Goal: Task Accomplishment & Management: Manage account settings

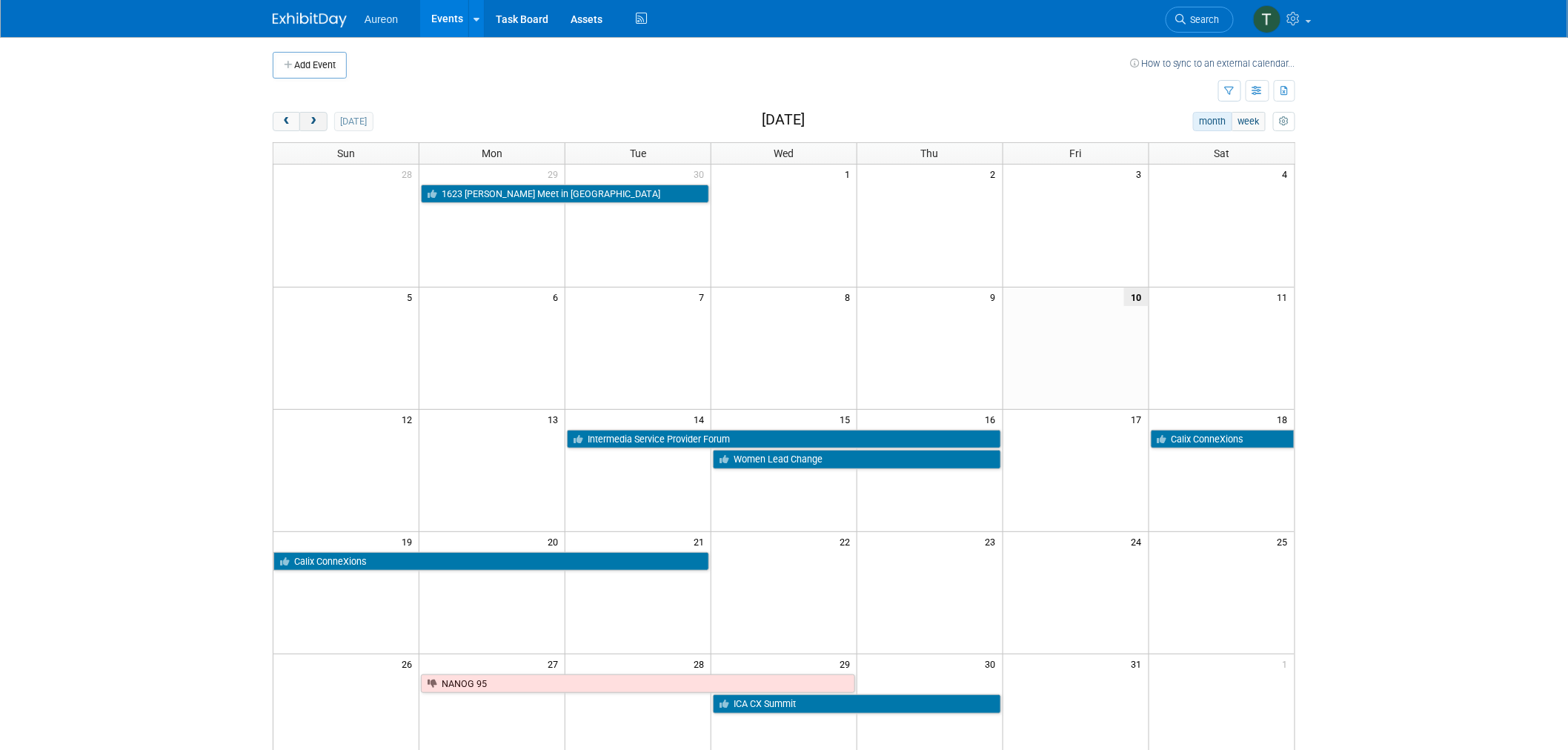
click at [316, 124] on span "next" at bounding box center [313, 122] width 11 height 10
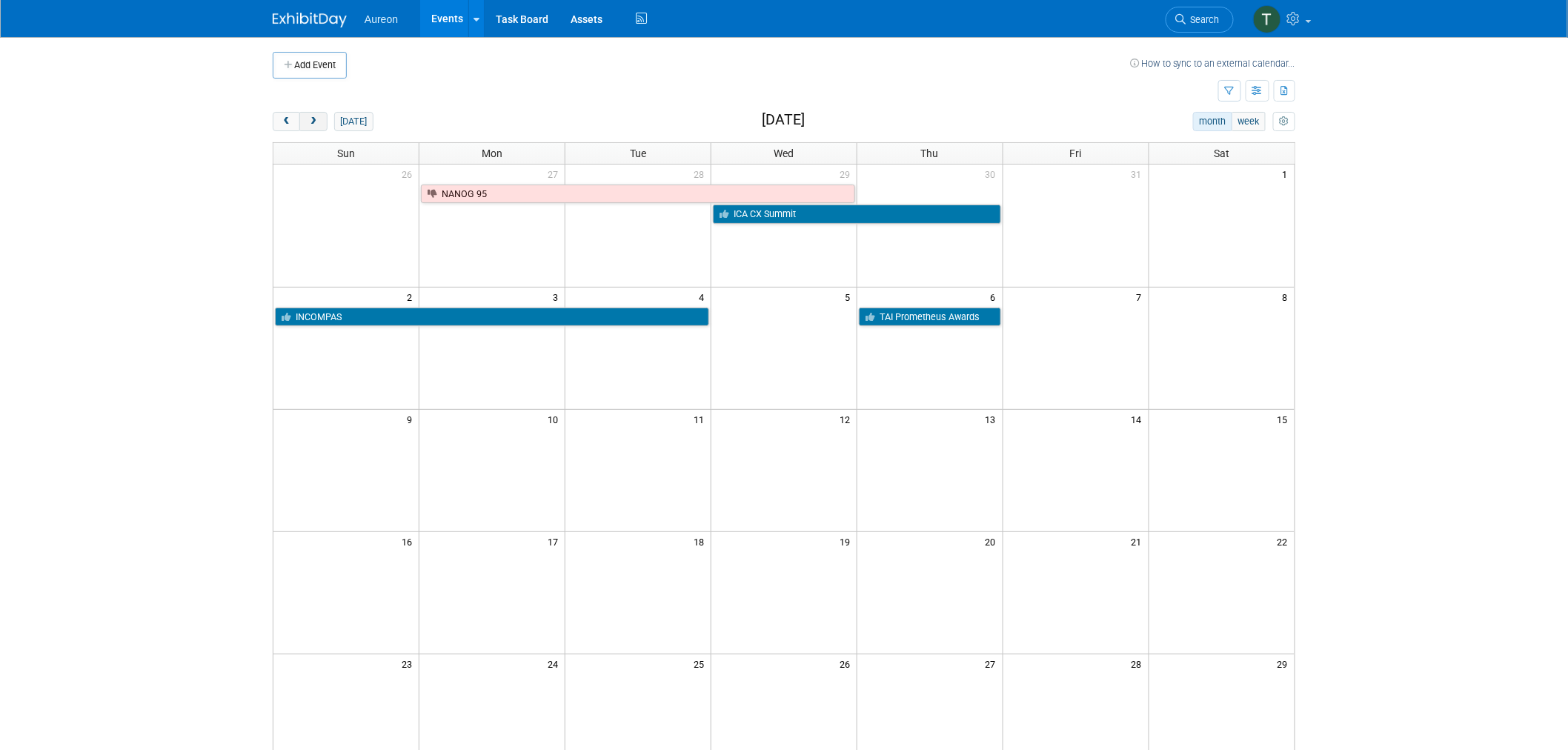
click at [316, 124] on span "next" at bounding box center [313, 122] width 11 height 10
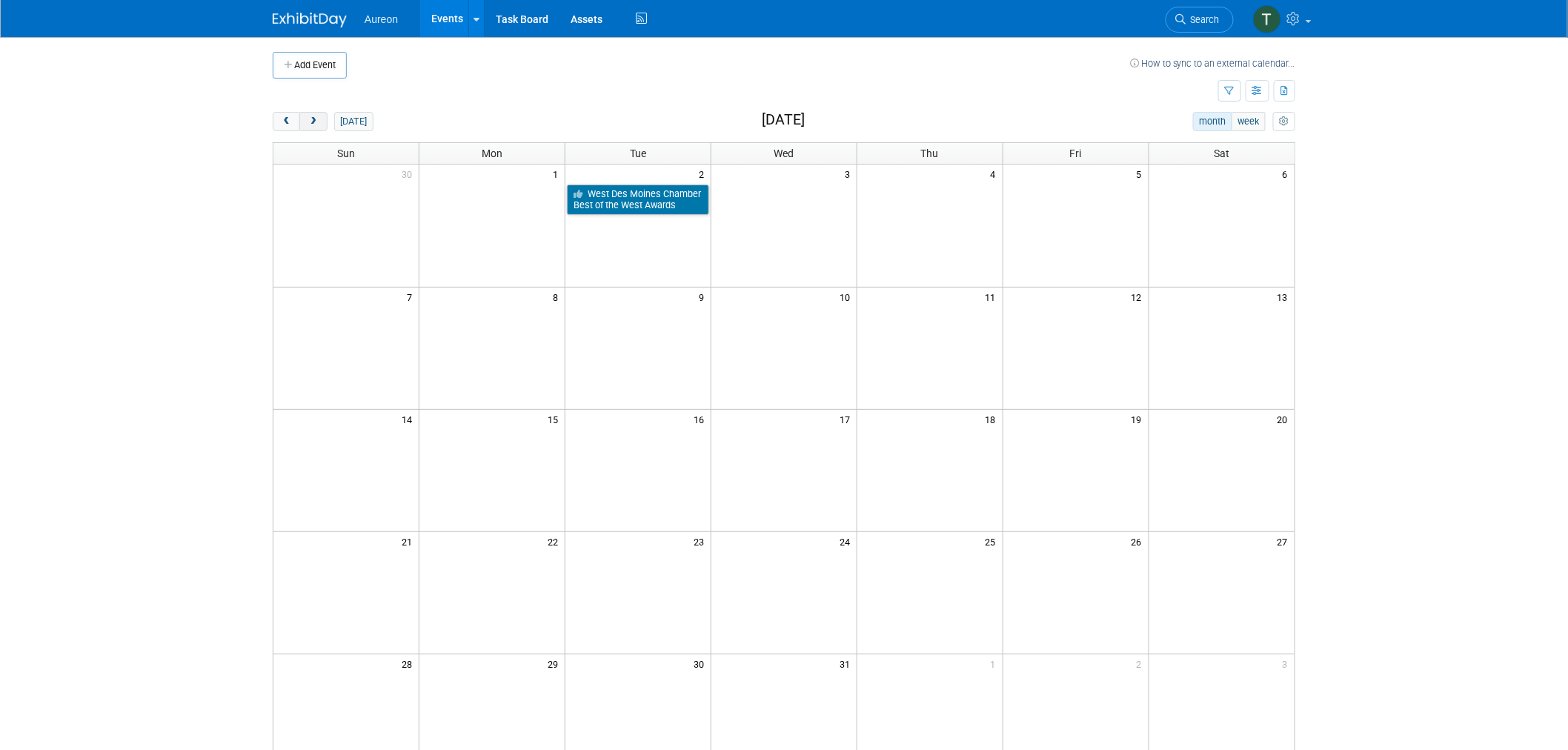
click at [316, 124] on span "next" at bounding box center [313, 122] width 11 height 10
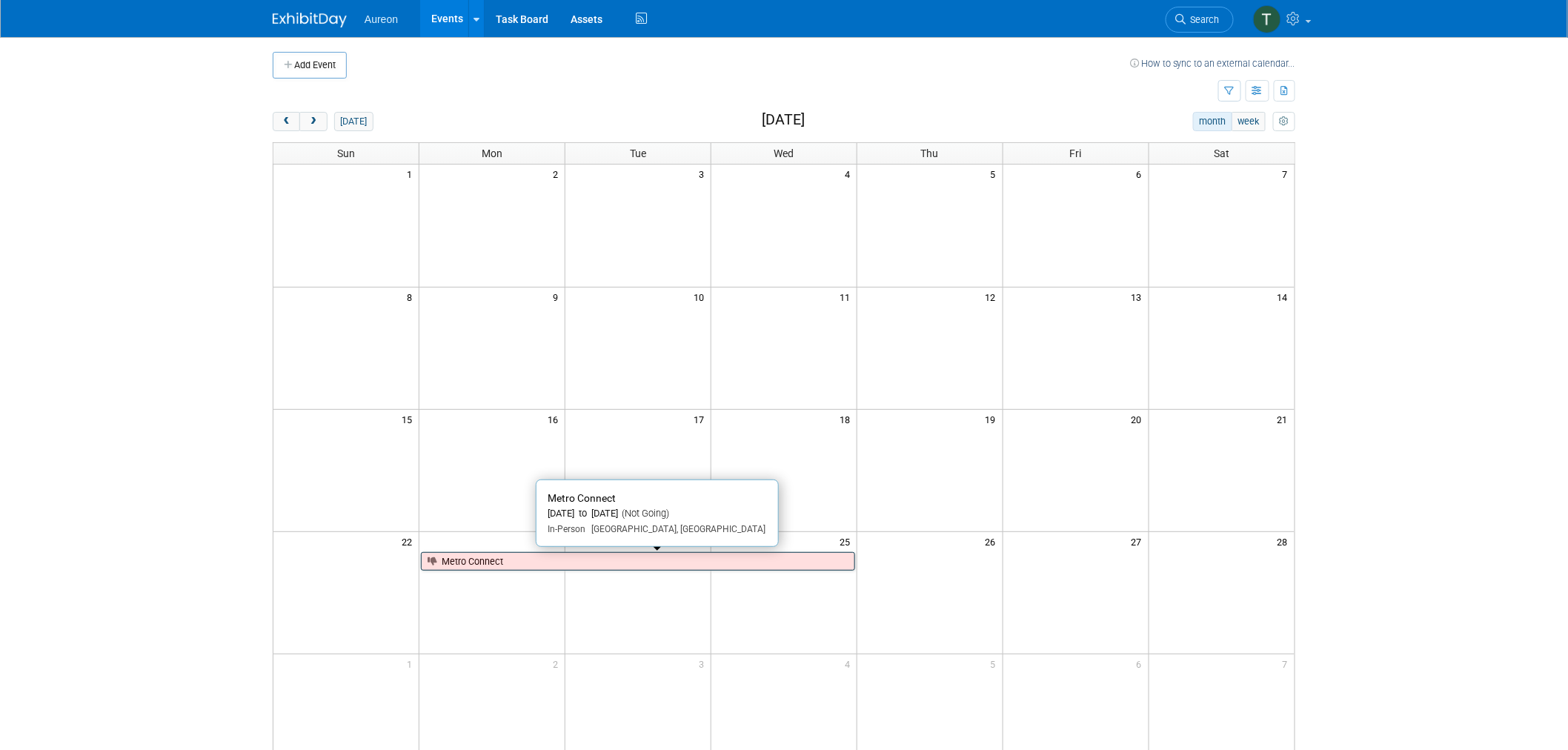
click at [573, 564] on link "Metro Connect" at bounding box center [639, 562] width 435 height 19
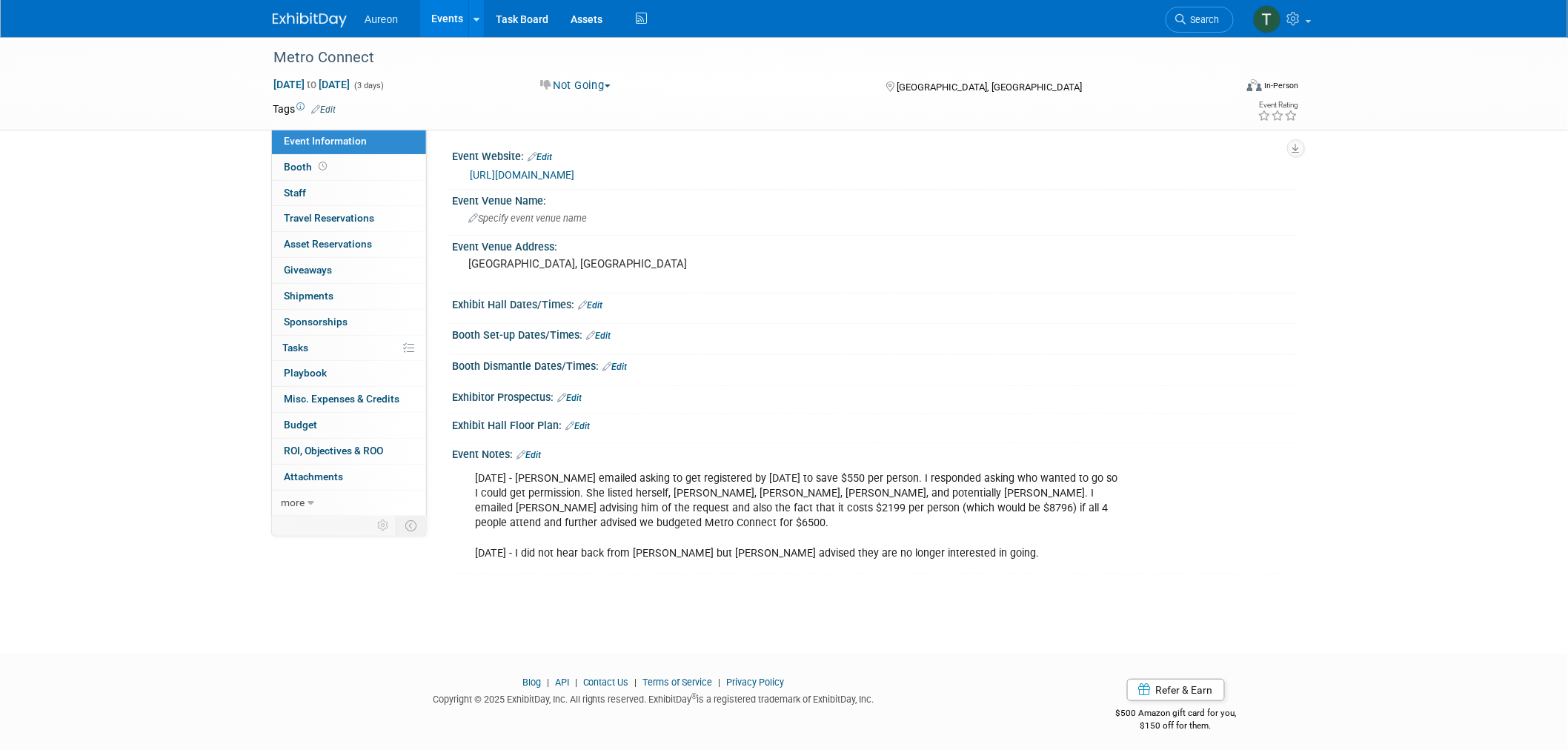
click at [537, 455] on link "Edit" at bounding box center [528, 455] width 24 height 10
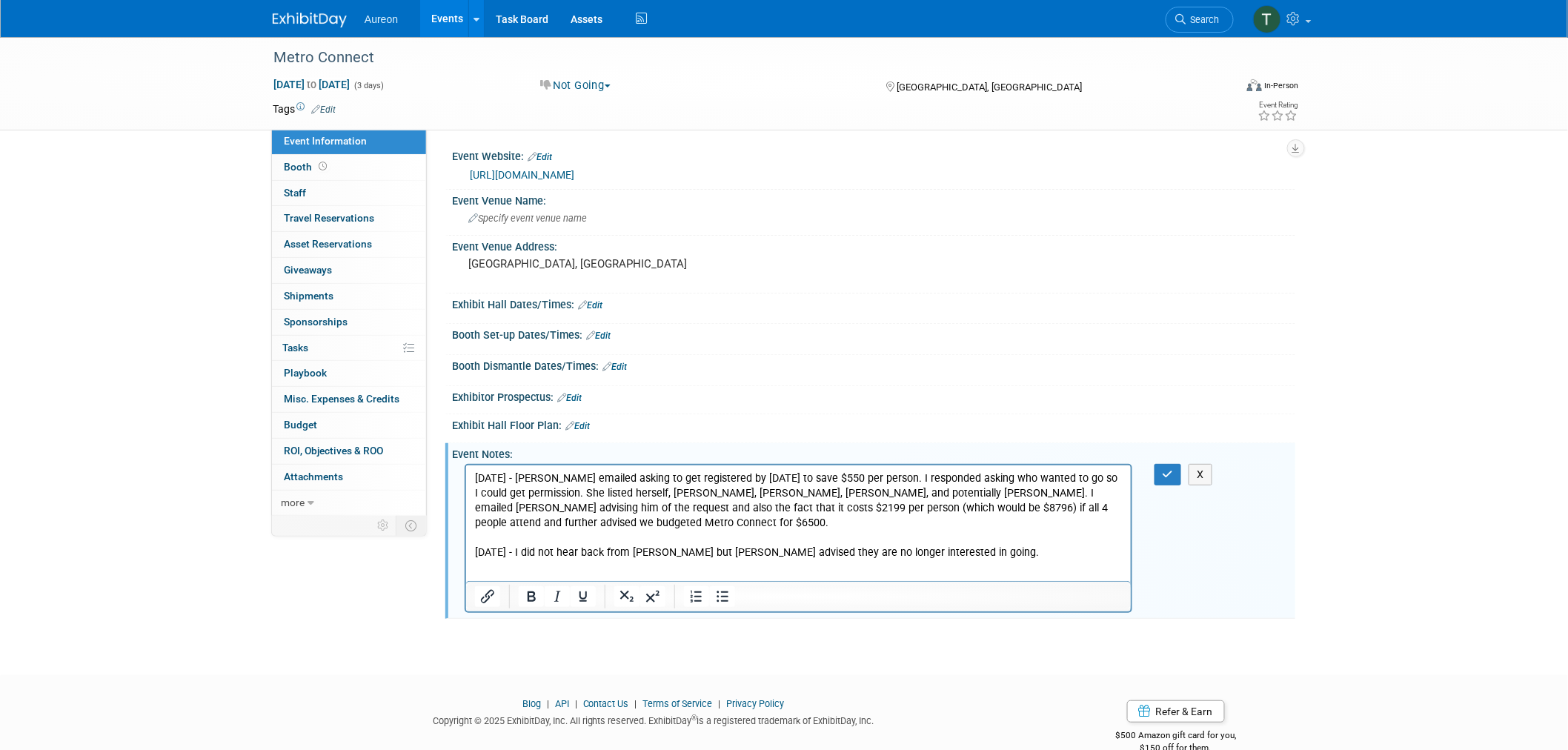
click at [945, 545] on p "10/9/25 - Tara emailed asking to get registered by tomorrow to save $550 per pe…" at bounding box center [797, 515] width 648 height 89
click at [1168, 470] on icon "button" at bounding box center [1168, 474] width 11 height 10
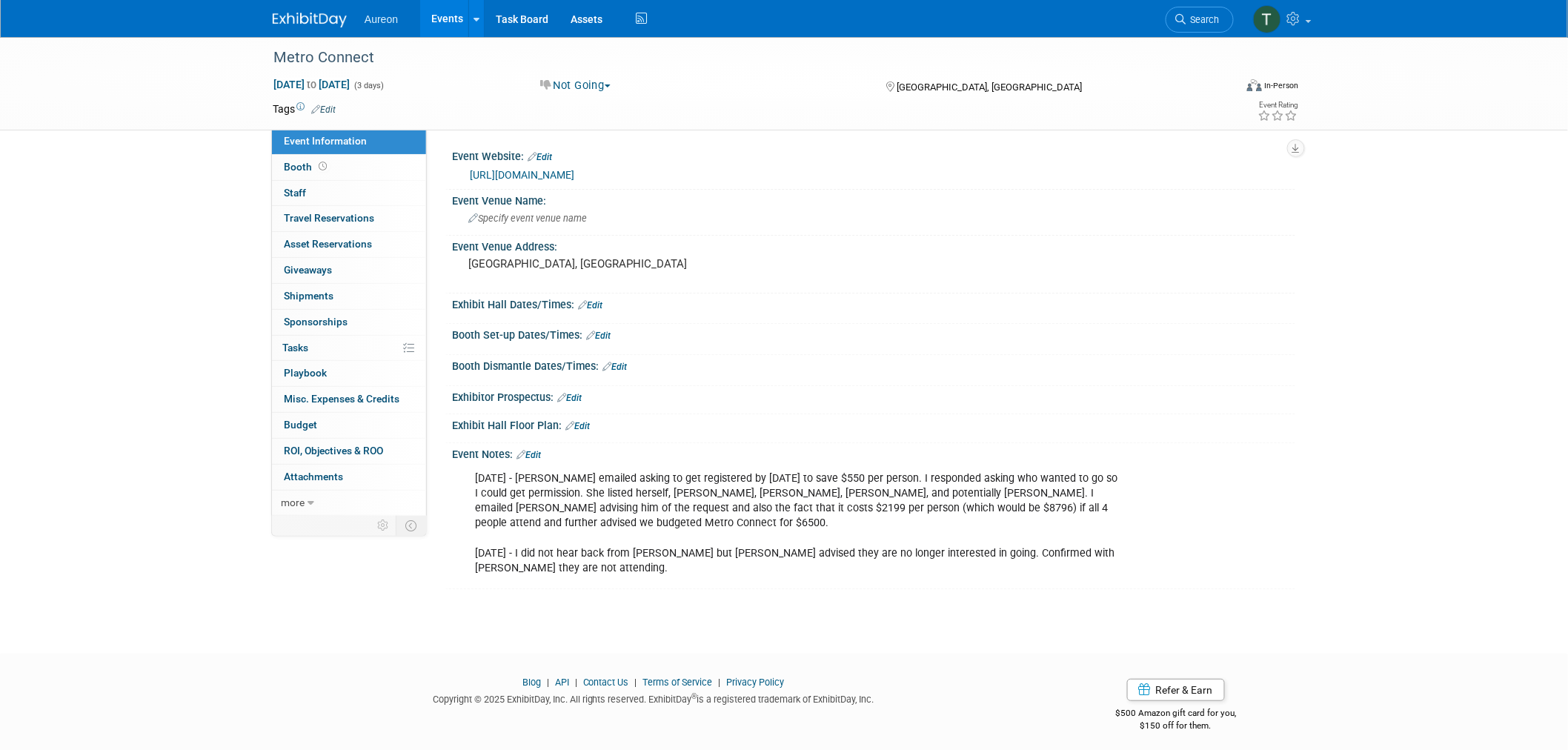
click at [314, 17] on img at bounding box center [309, 20] width 74 height 15
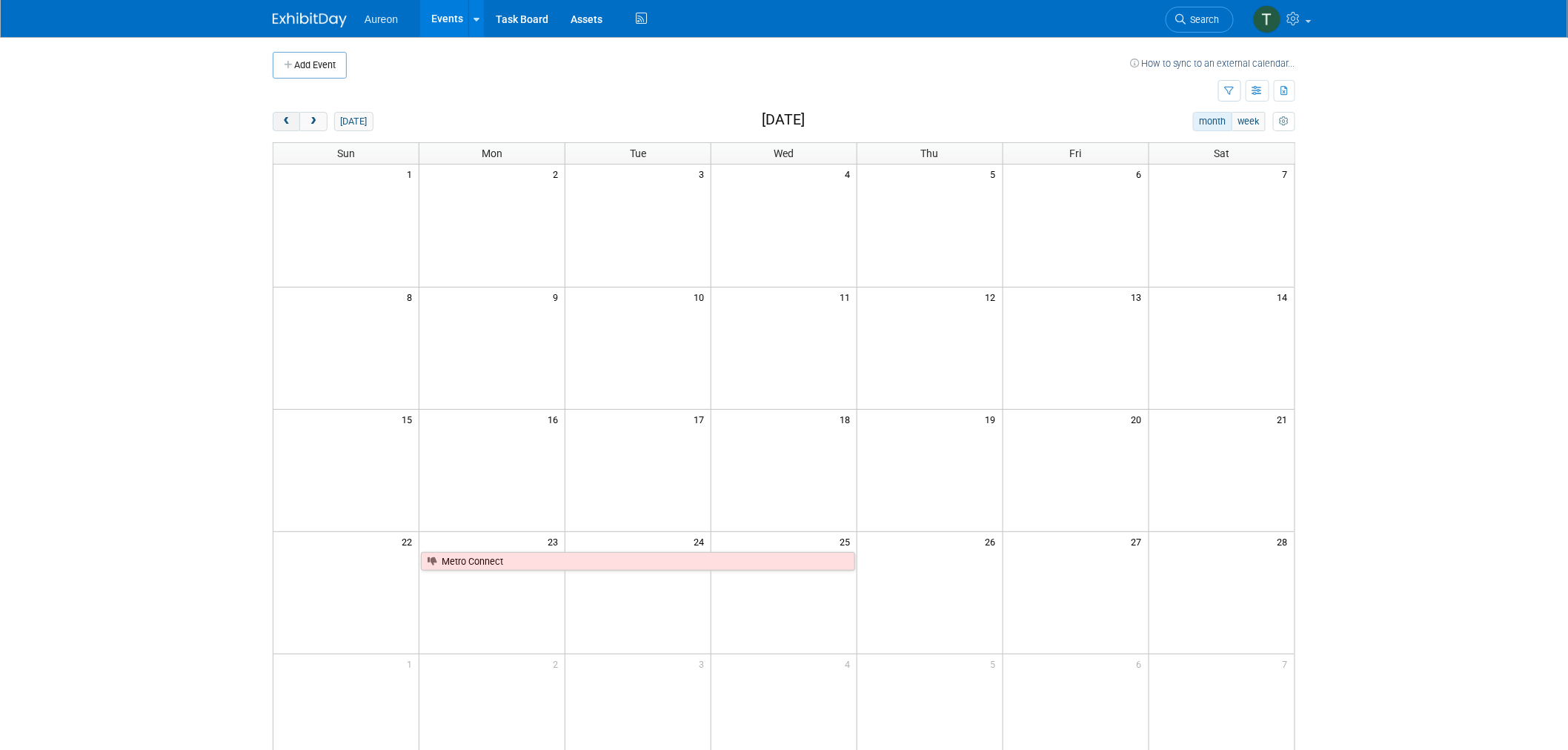
click at [289, 120] on span "prev" at bounding box center [286, 122] width 11 height 10
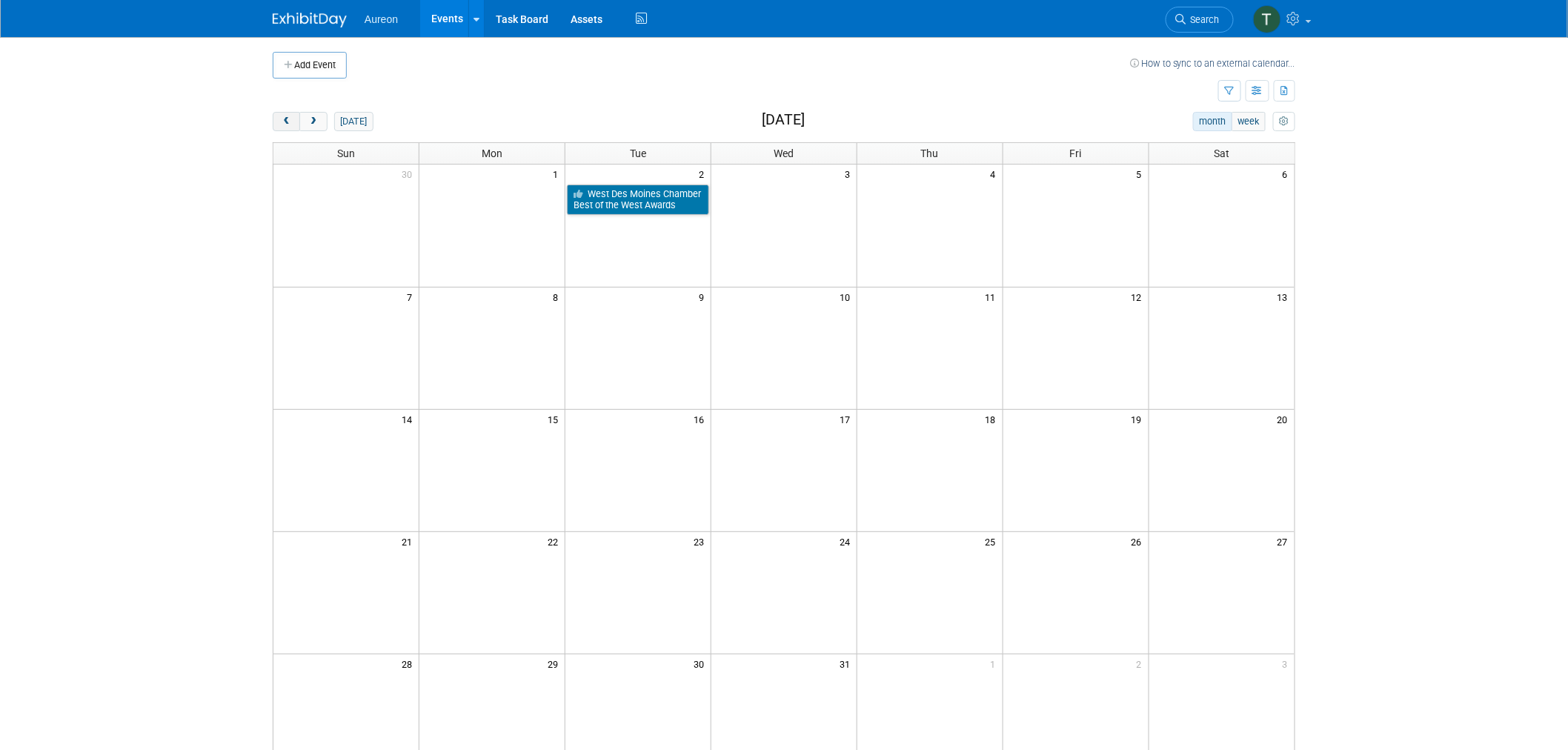
click at [289, 120] on span "prev" at bounding box center [286, 122] width 11 height 10
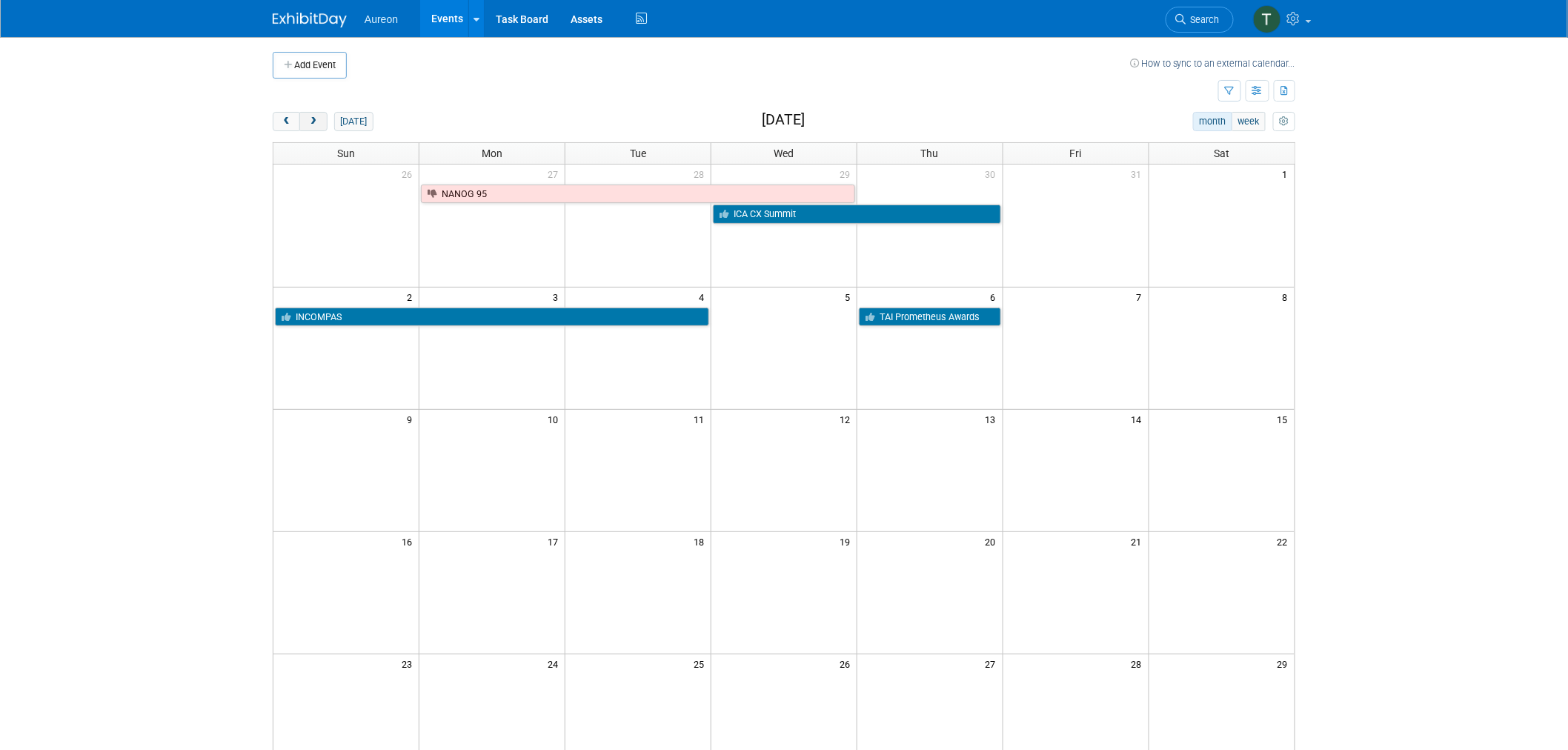
click at [313, 117] on span "next" at bounding box center [313, 122] width 11 height 10
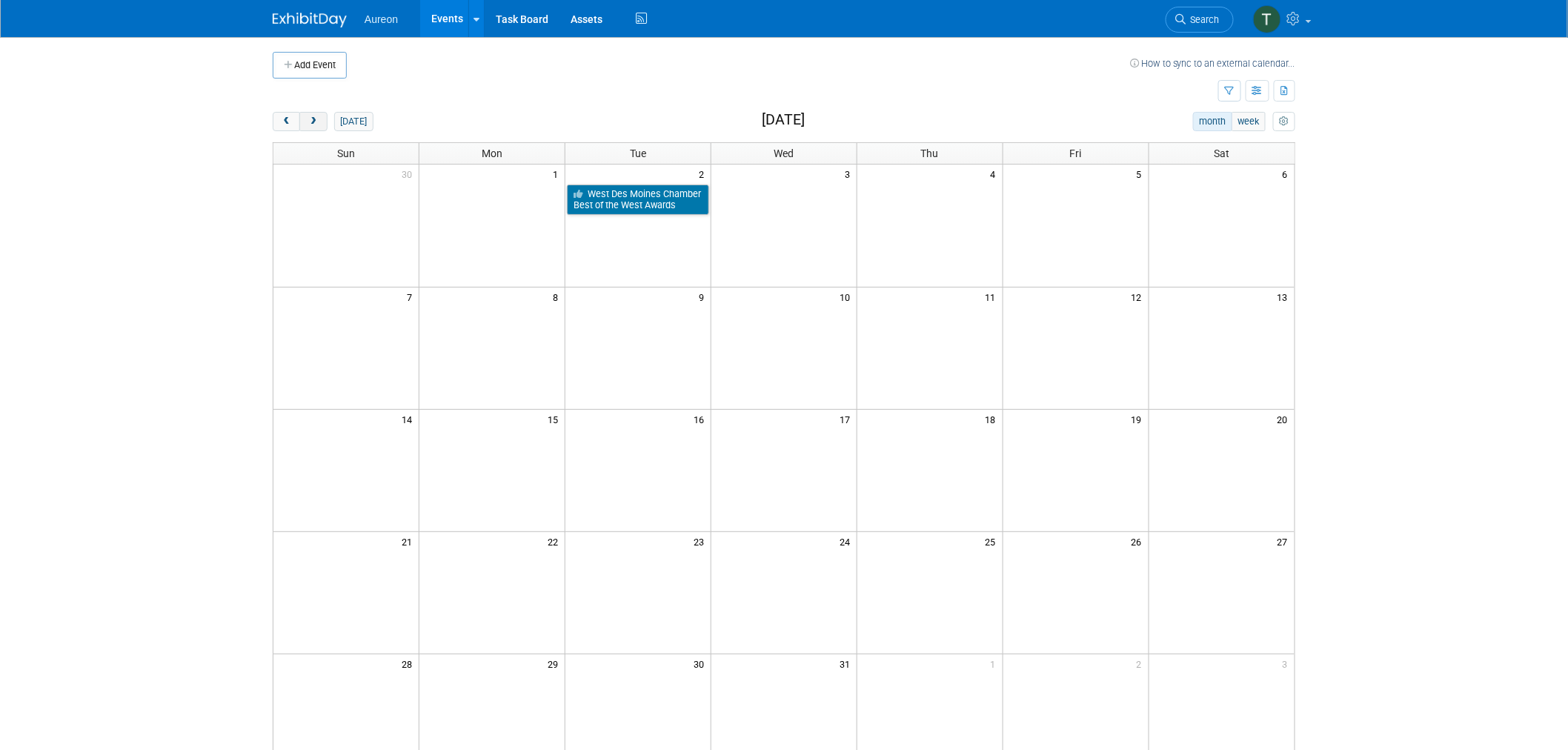
click at [313, 117] on span "next" at bounding box center [313, 122] width 11 height 10
click at [313, 115] on button "next" at bounding box center [313, 121] width 28 height 19
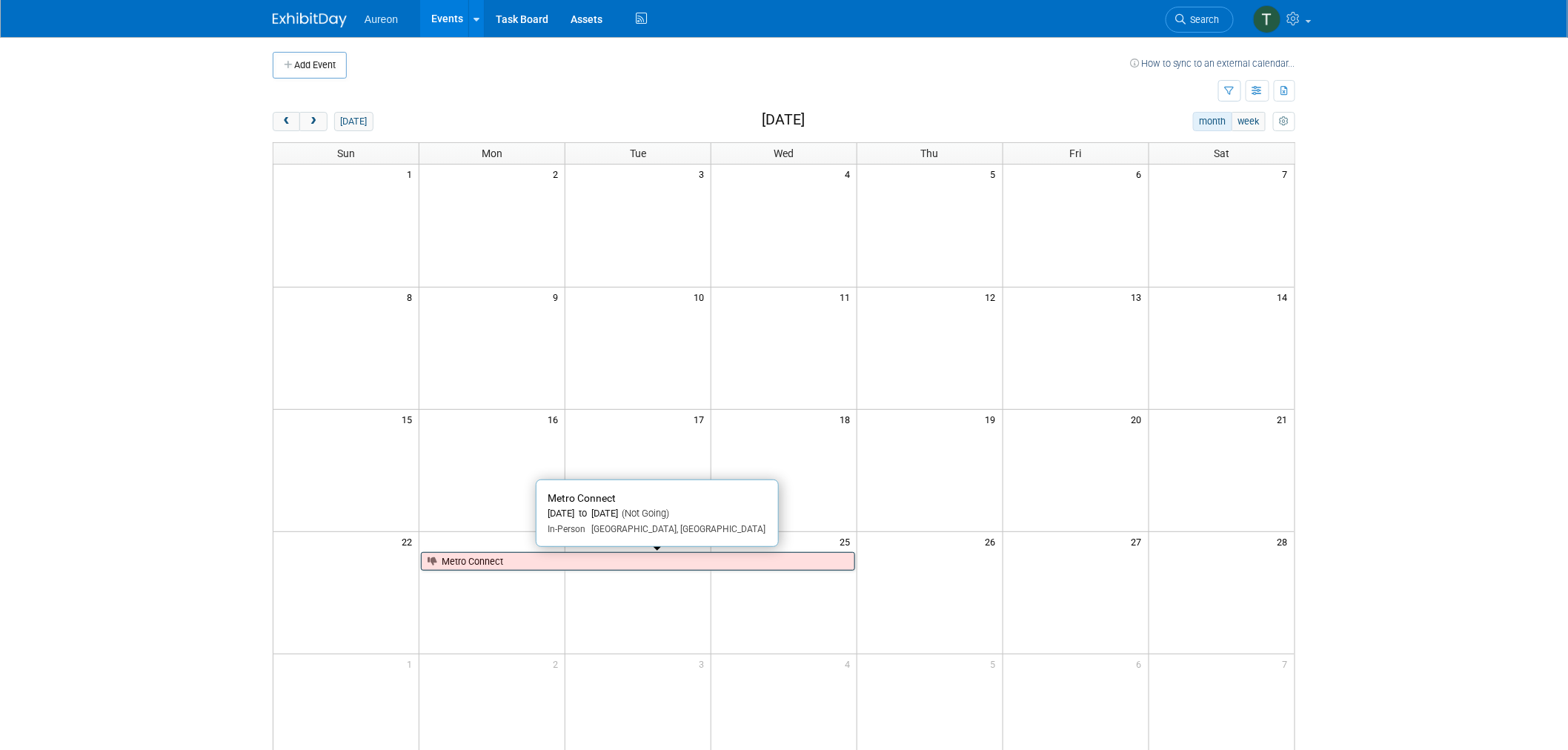
click at [506, 559] on link "Metro Connect" at bounding box center [639, 562] width 435 height 19
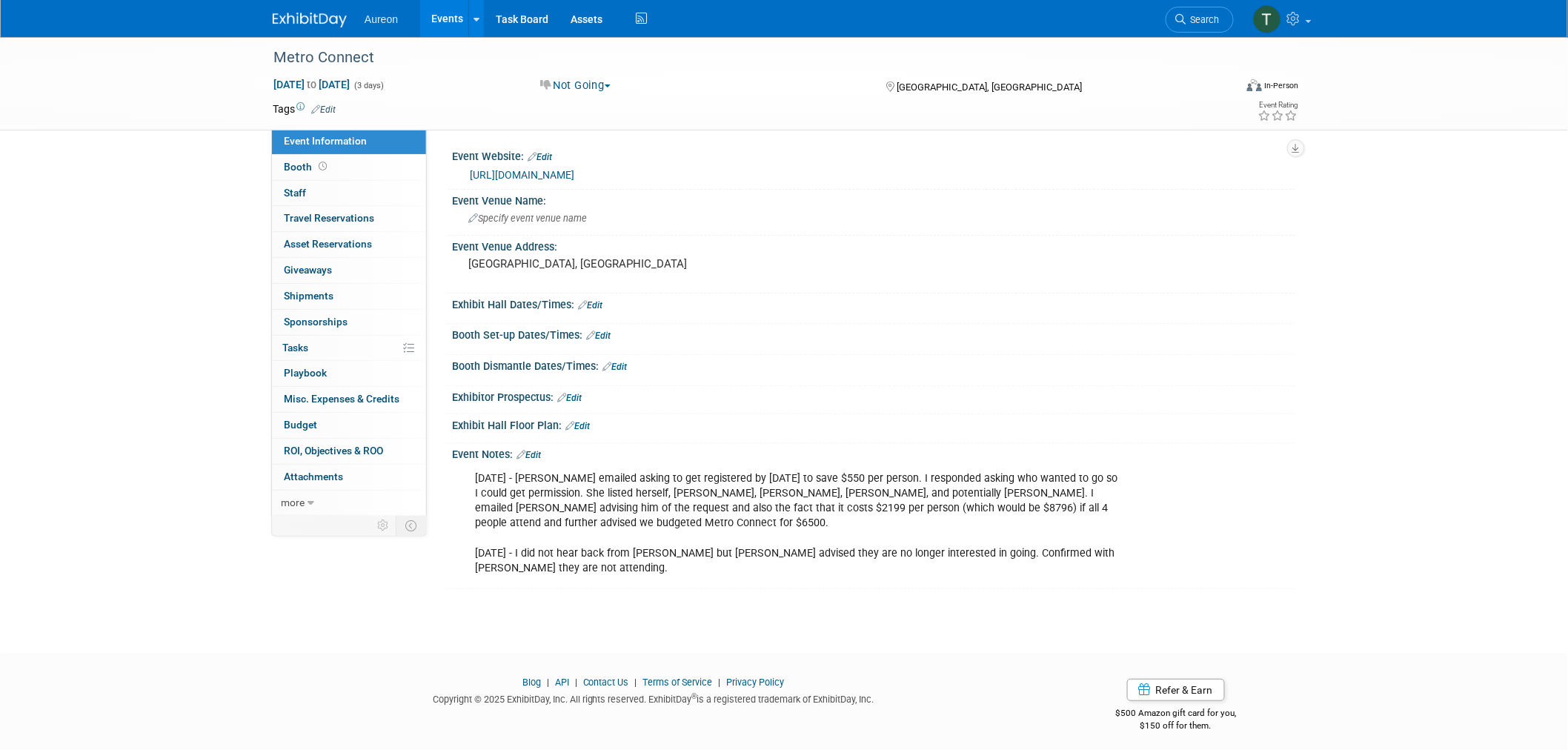
click at [317, 11] on link at bounding box center [318, 13] width 92 height 12
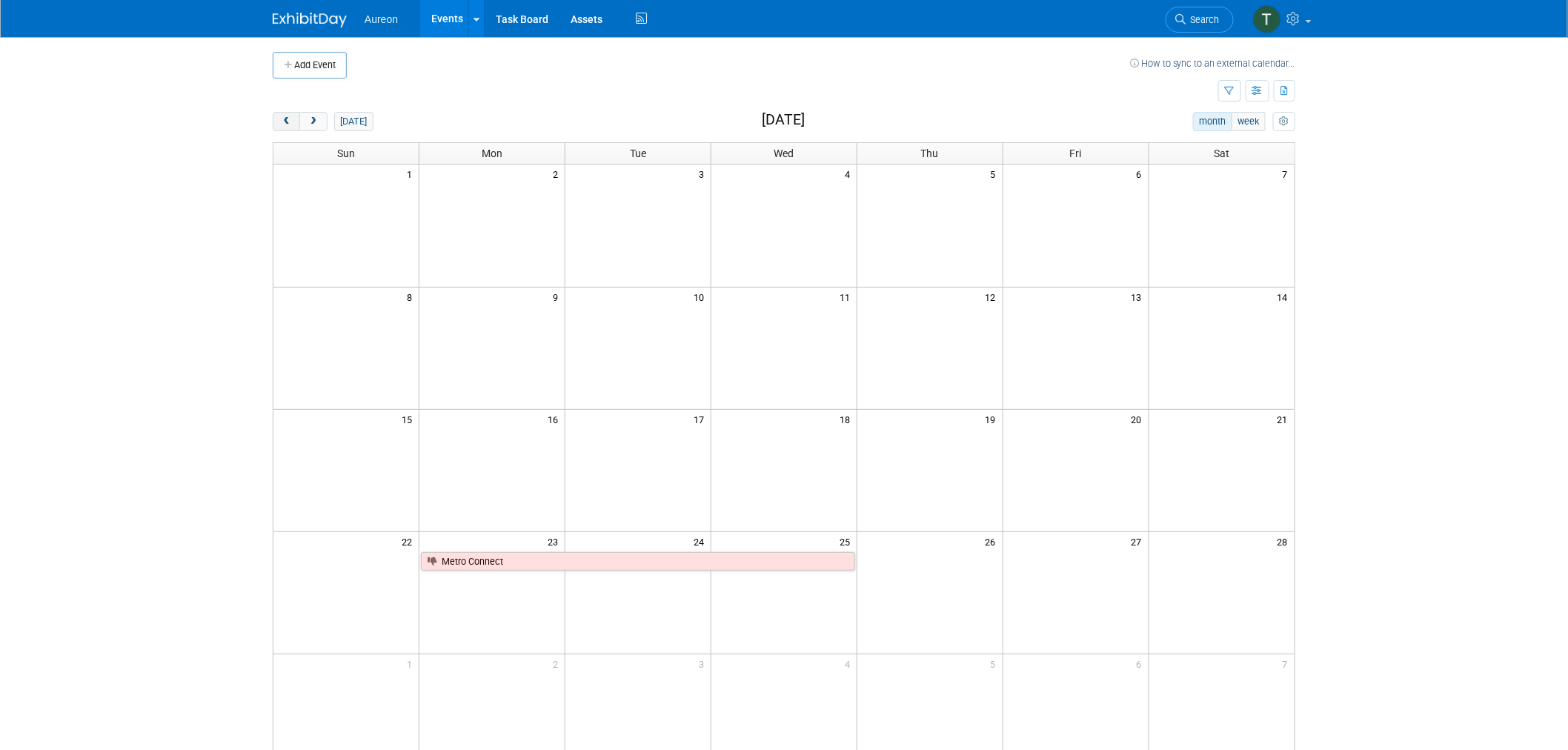
click at [284, 117] on span "prev" at bounding box center [286, 122] width 11 height 10
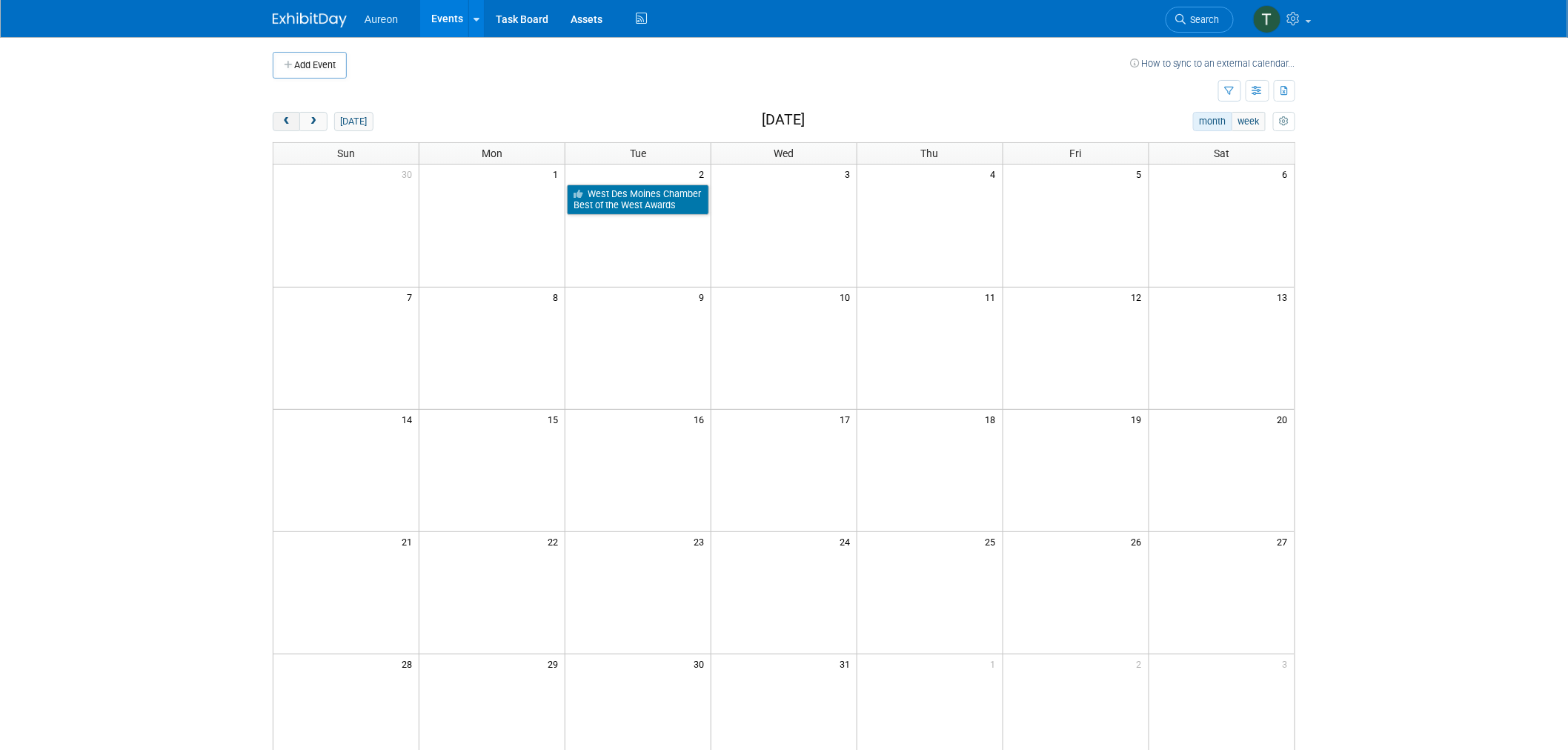
click at [286, 117] on span "prev" at bounding box center [286, 122] width 11 height 10
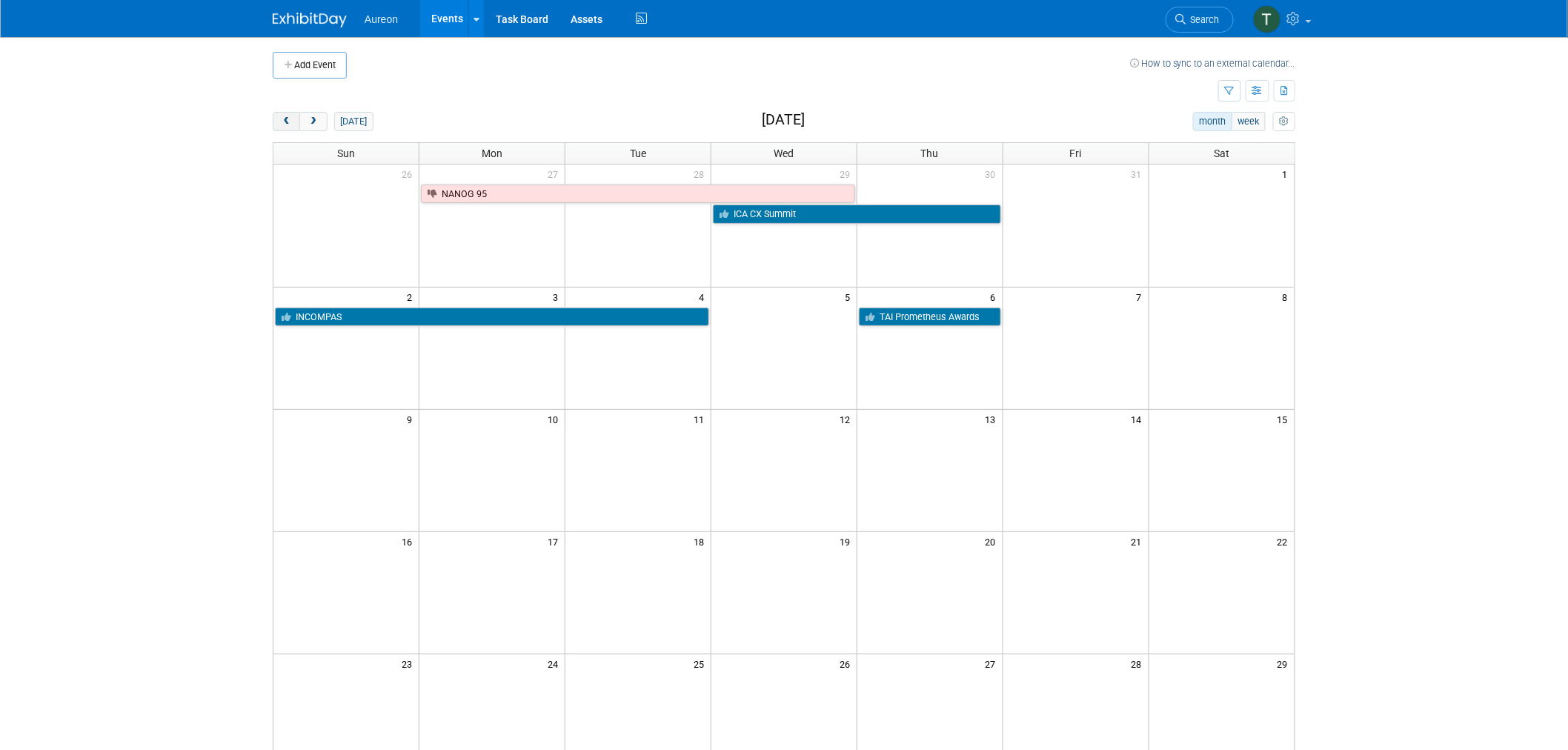
click at [287, 120] on span "prev" at bounding box center [286, 122] width 11 height 10
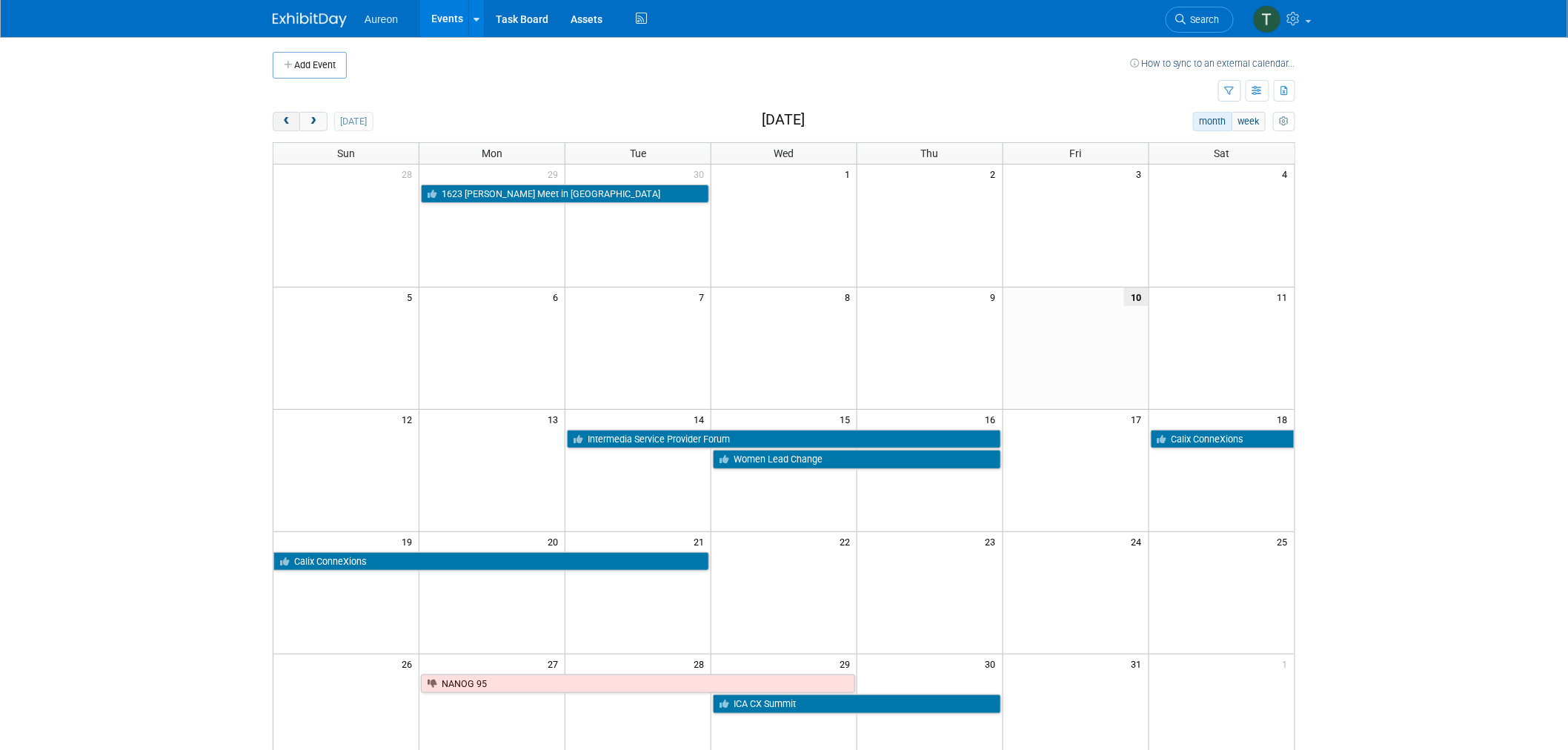
click at [285, 119] on span "prev" at bounding box center [286, 122] width 11 height 10
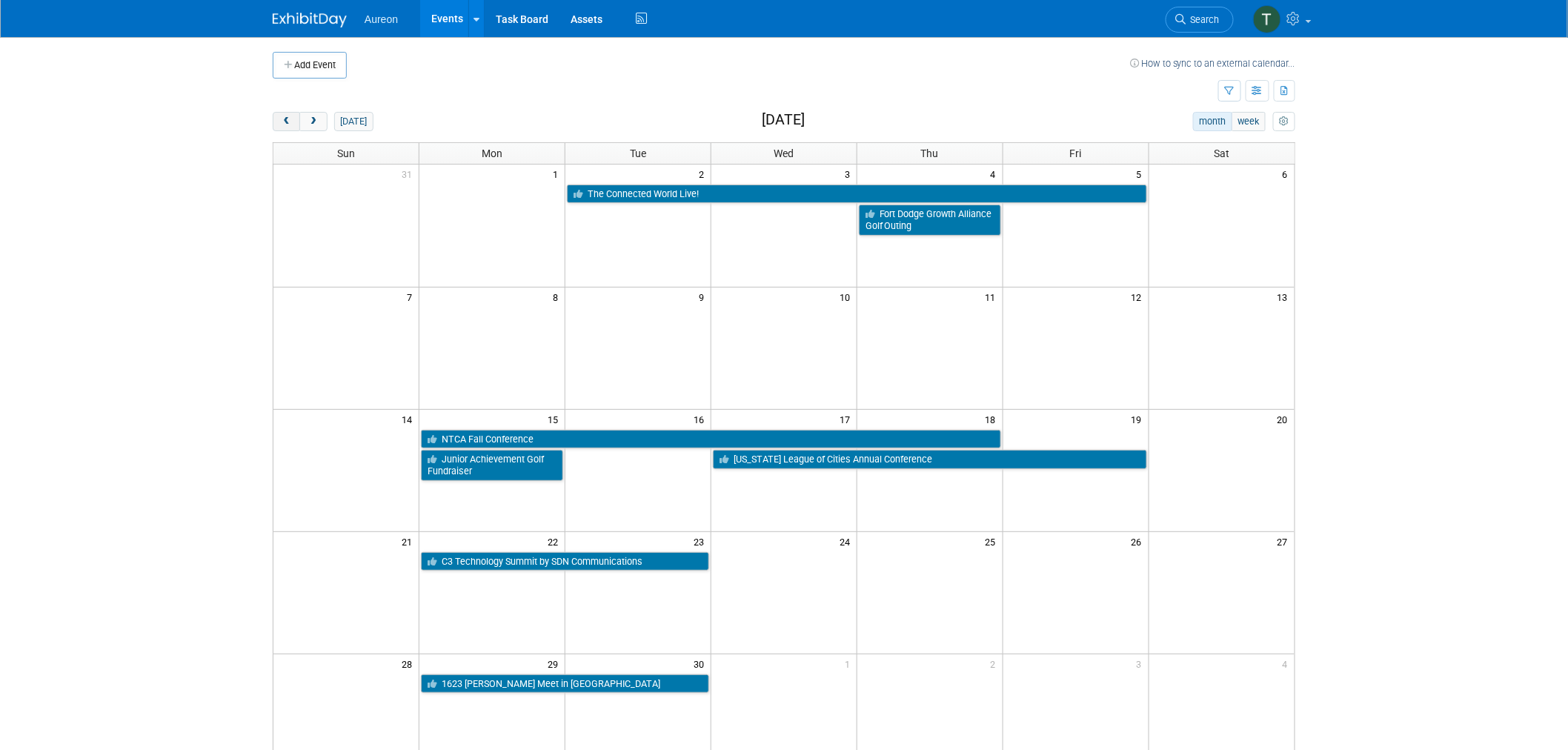
click at [285, 119] on span "prev" at bounding box center [286, 122] width 11 height 10
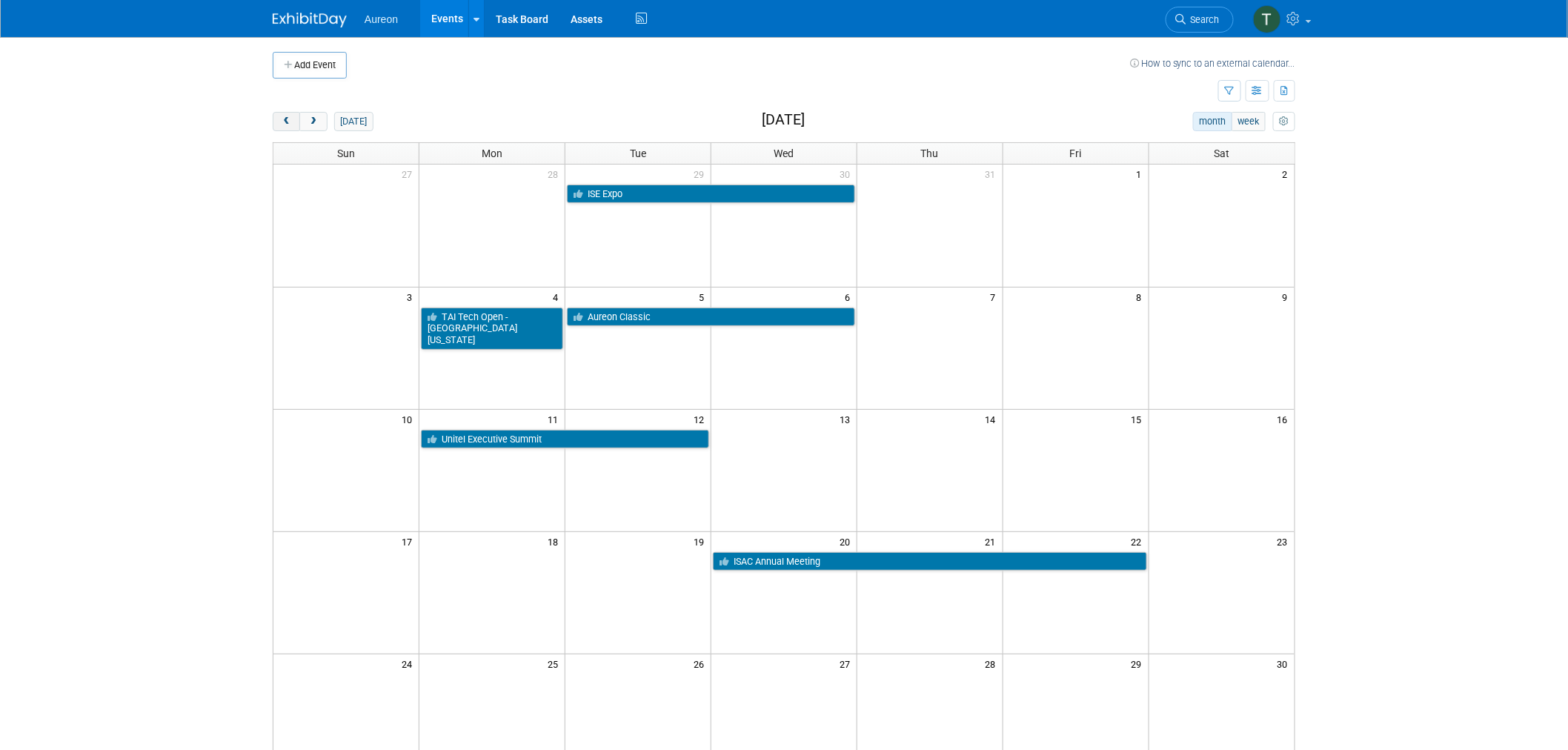
click at [285, 117] on span "prev" at bounding box center [286, 122] width 11 height 10
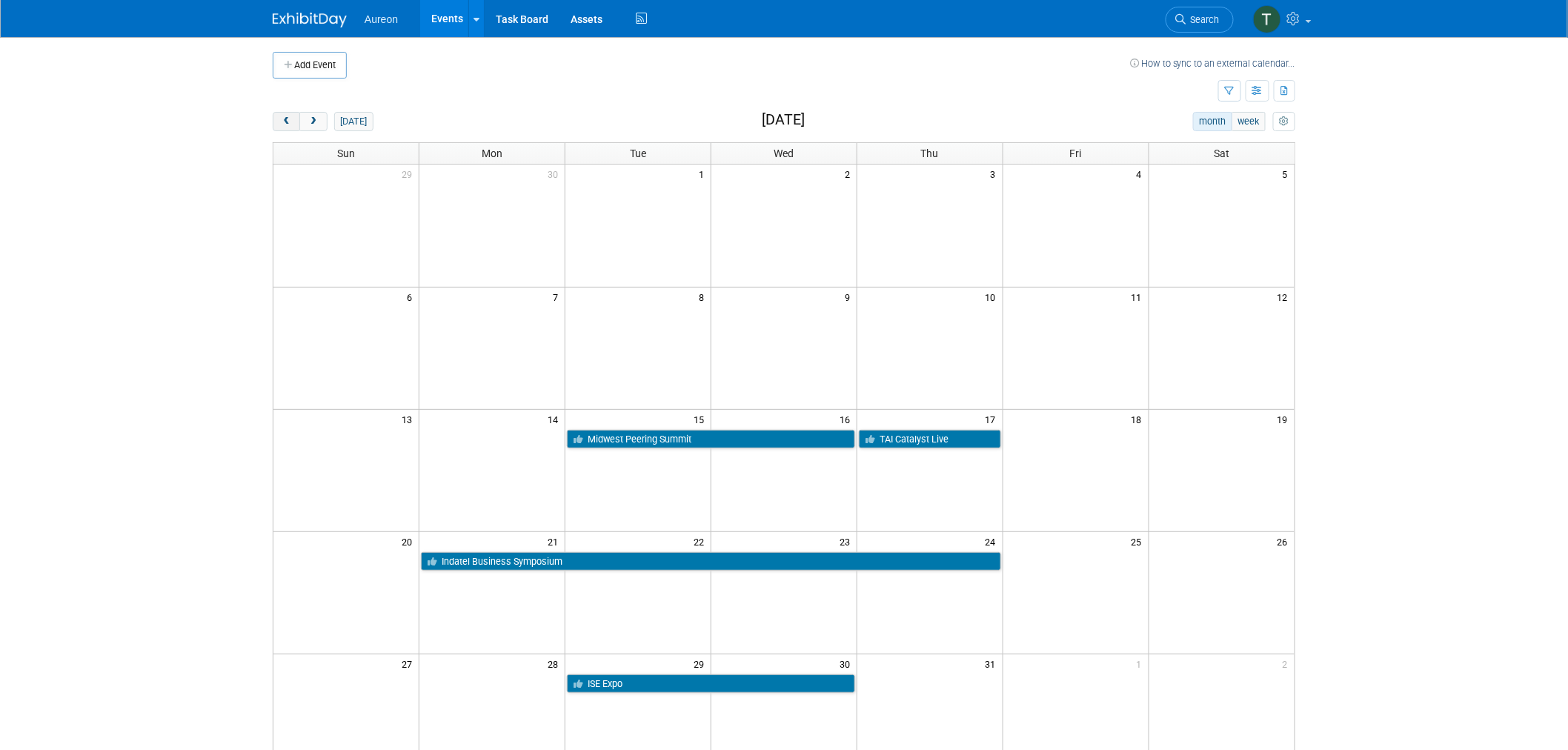
click at [285, 117] on span "prev" at bounding box center [286, 122] width 11 height 10
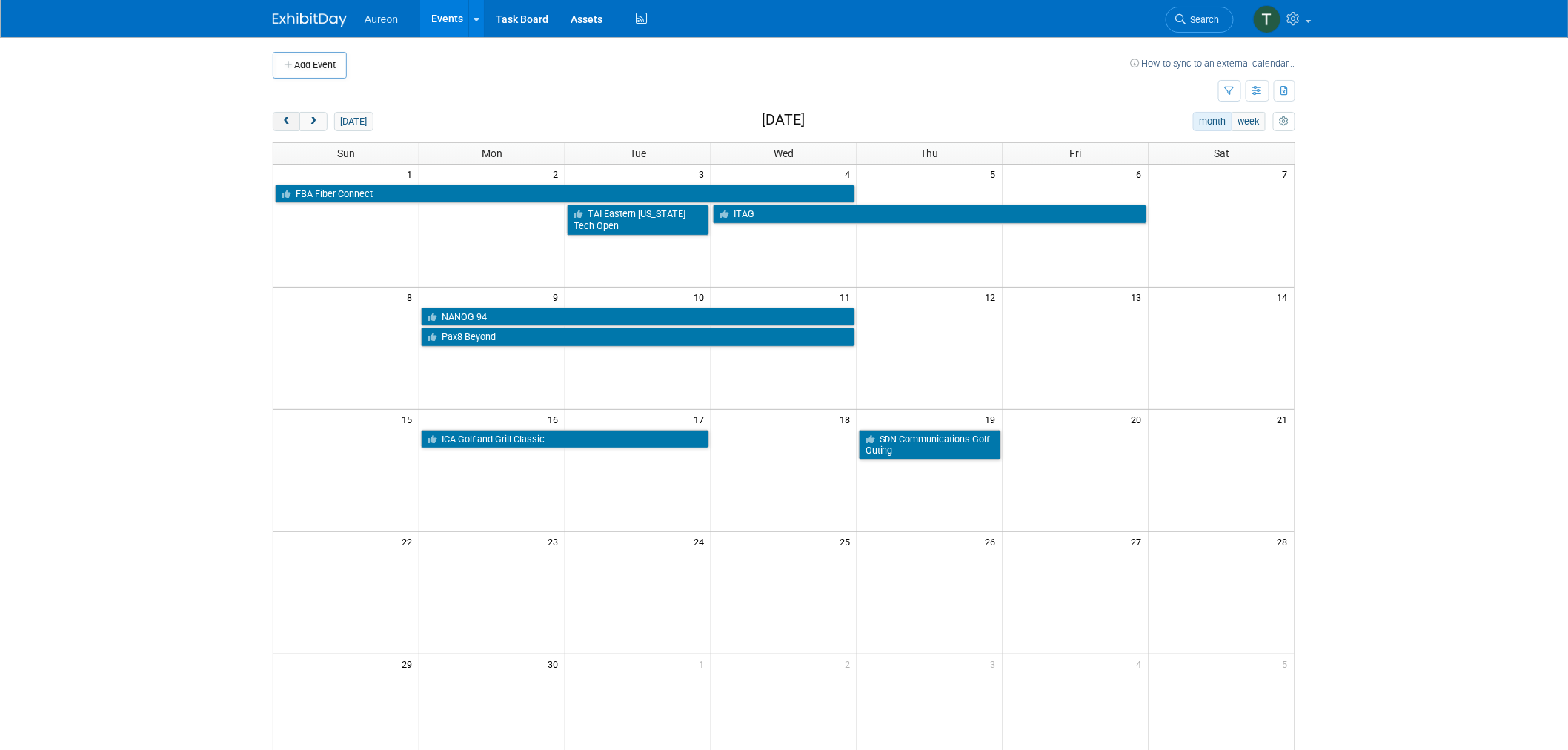
click at [285, 117] on span "prev" at bounding box center [286, 122] width 11 height 10
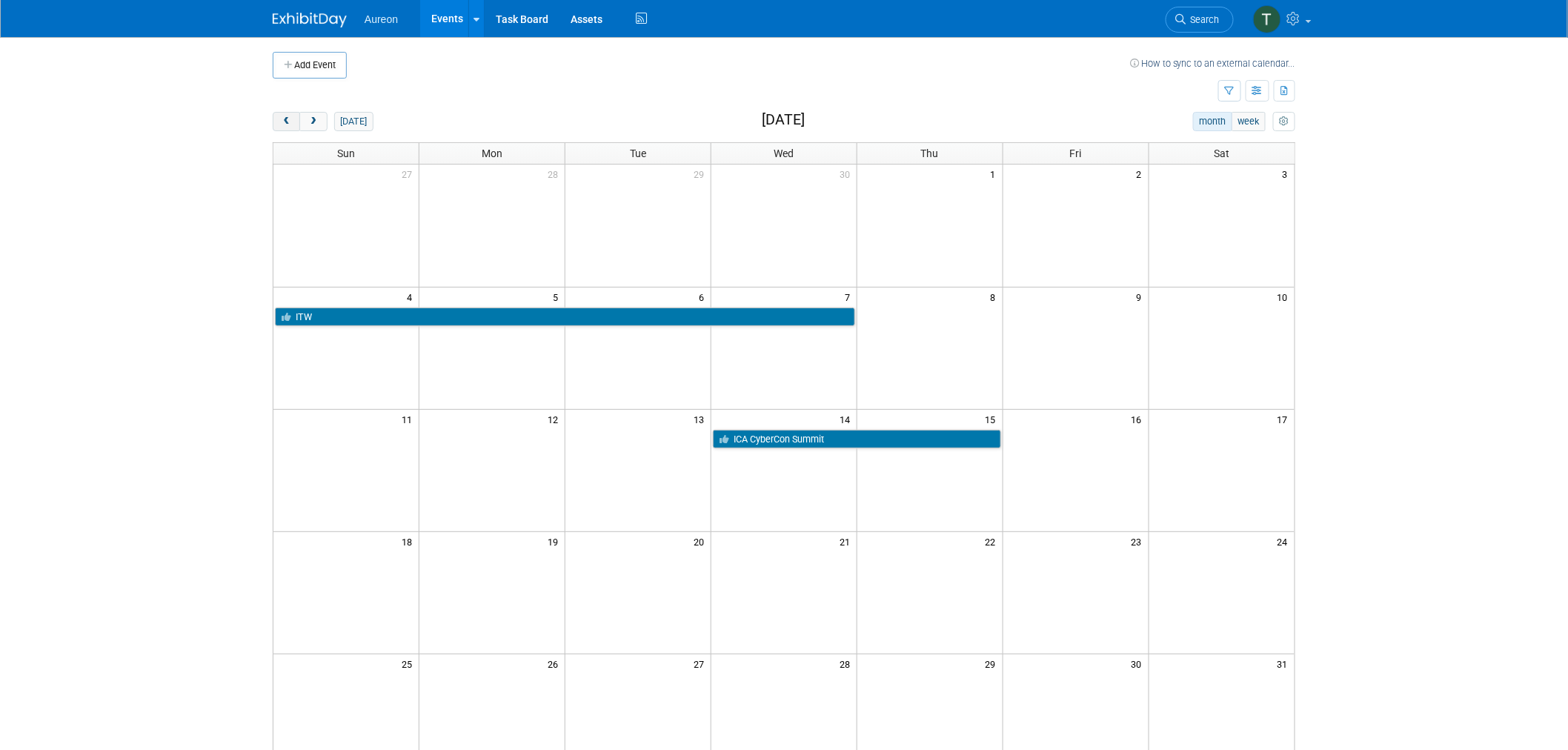
click at [285, 117] on span "prev" at bounding box center [286, 122] width 11 height 10
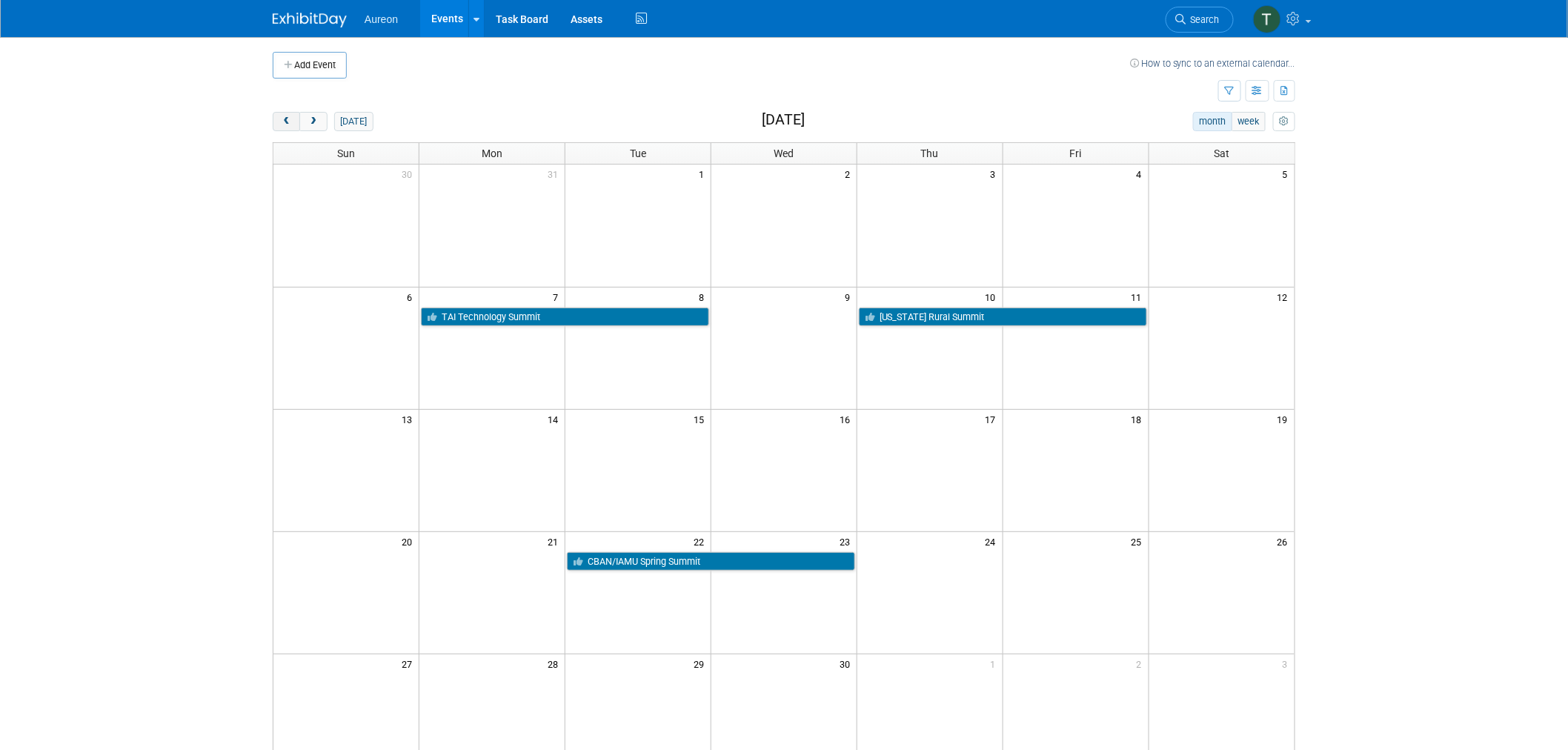
click at [285, 117] on span "prev" at bounding box center [286, 122] width 11 height 10
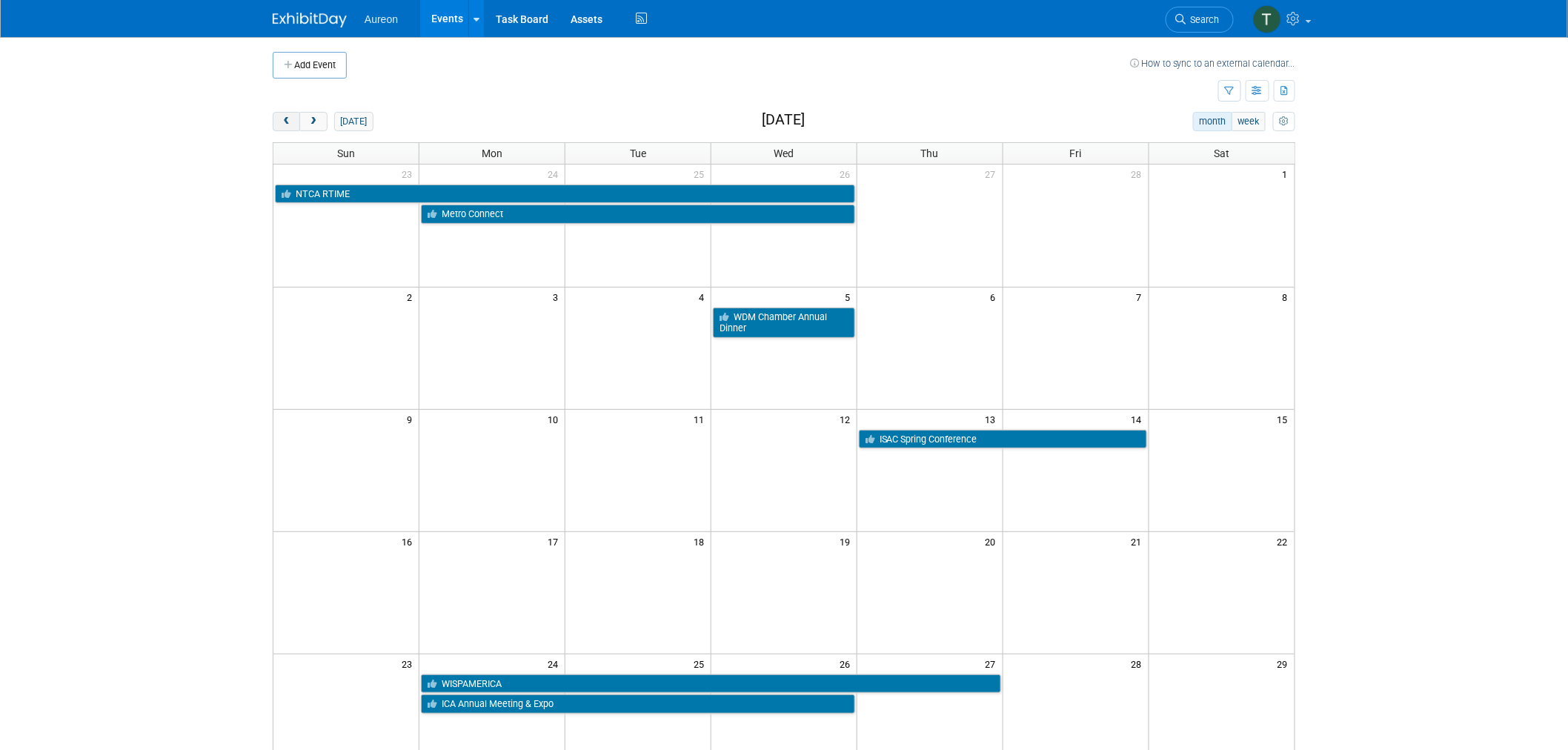
click at [285, 117] on span "prev" at bounding box center [286, 122] width 11 height 10
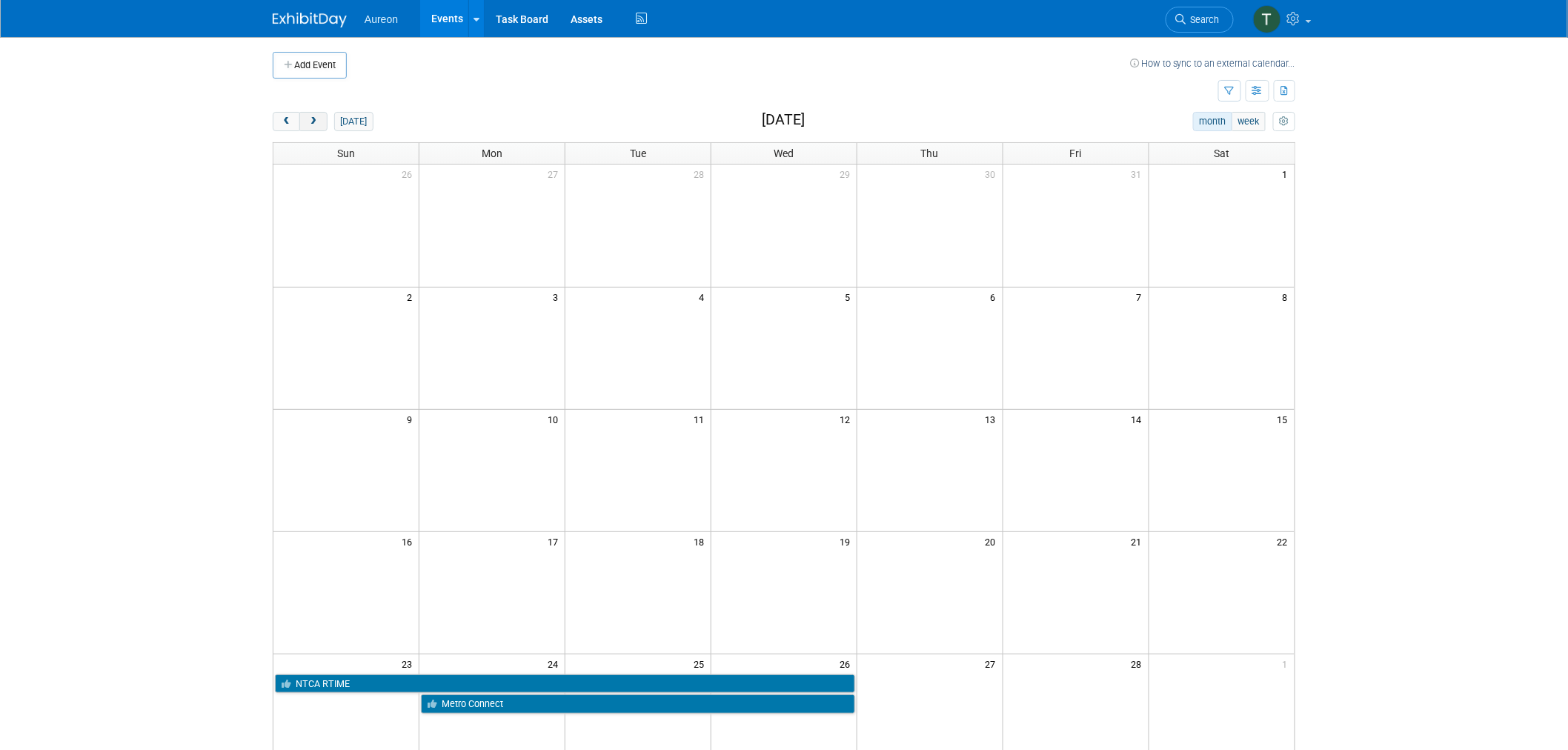
click at [308, 122] on span "next" at bounding box center [313, 122] width 11 height 10
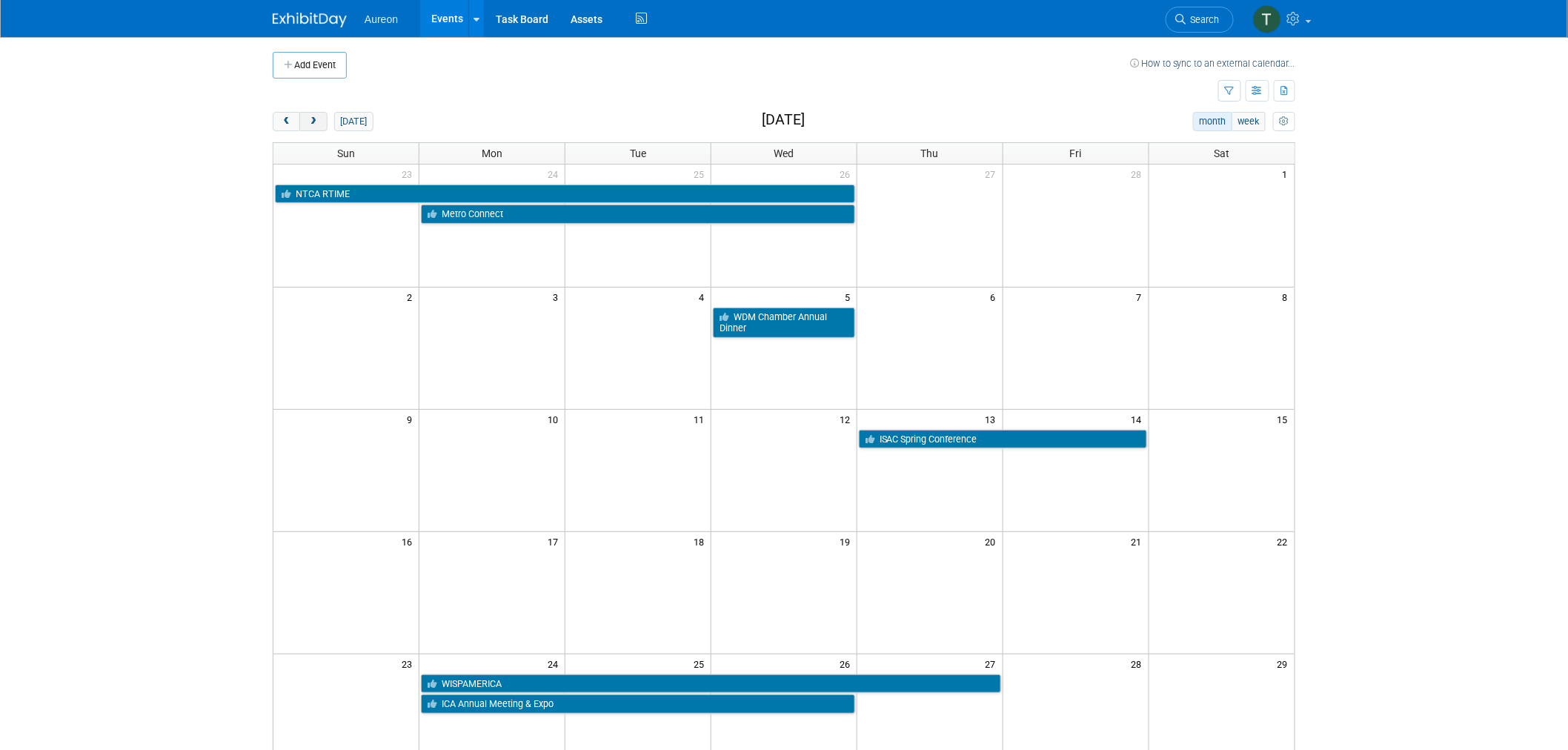
click at [308, 123] on span "next" at bounding box center [313, 122] width 11 height 10
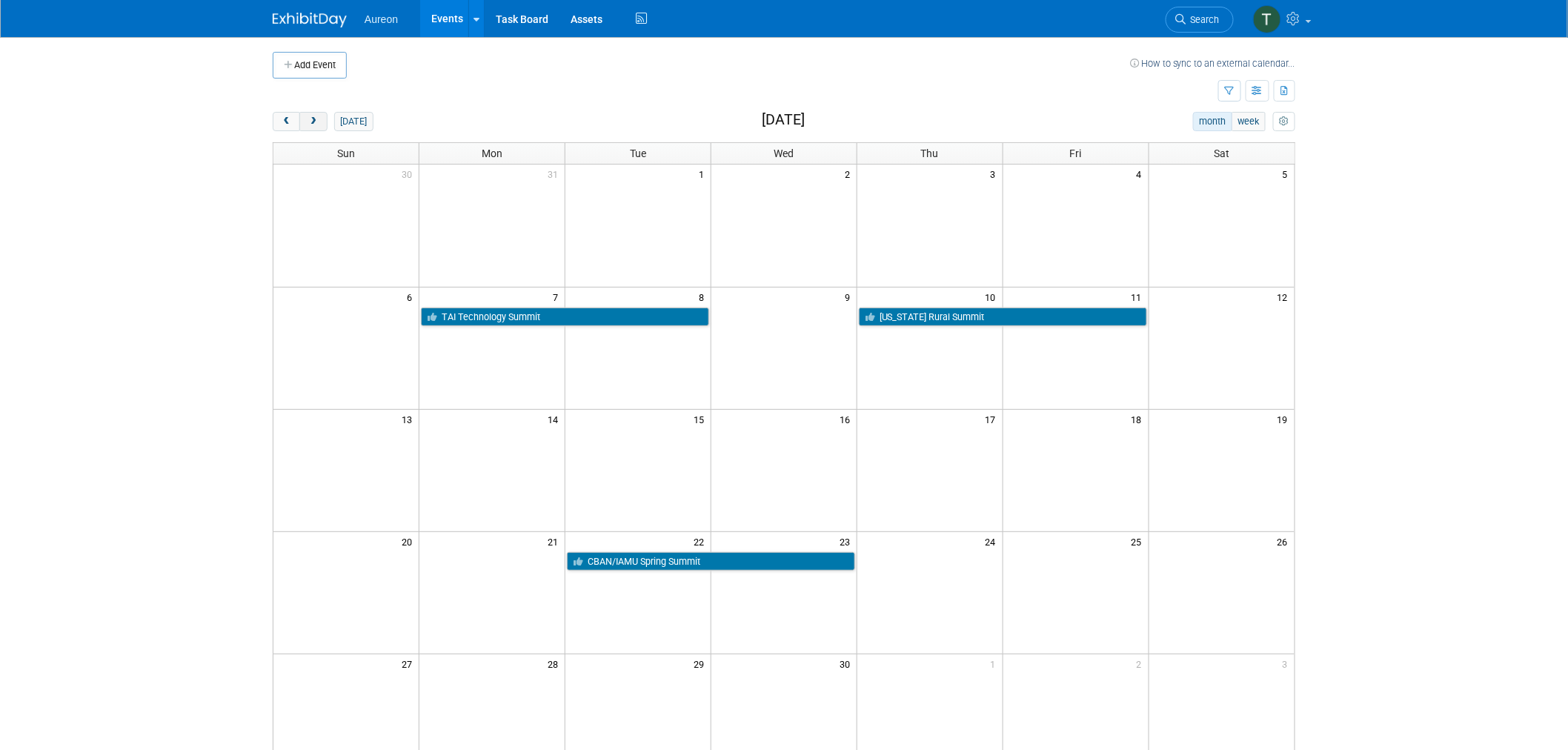
click at [308, 123] on span "next" at bounding box center [313, 122] width 11 height 10
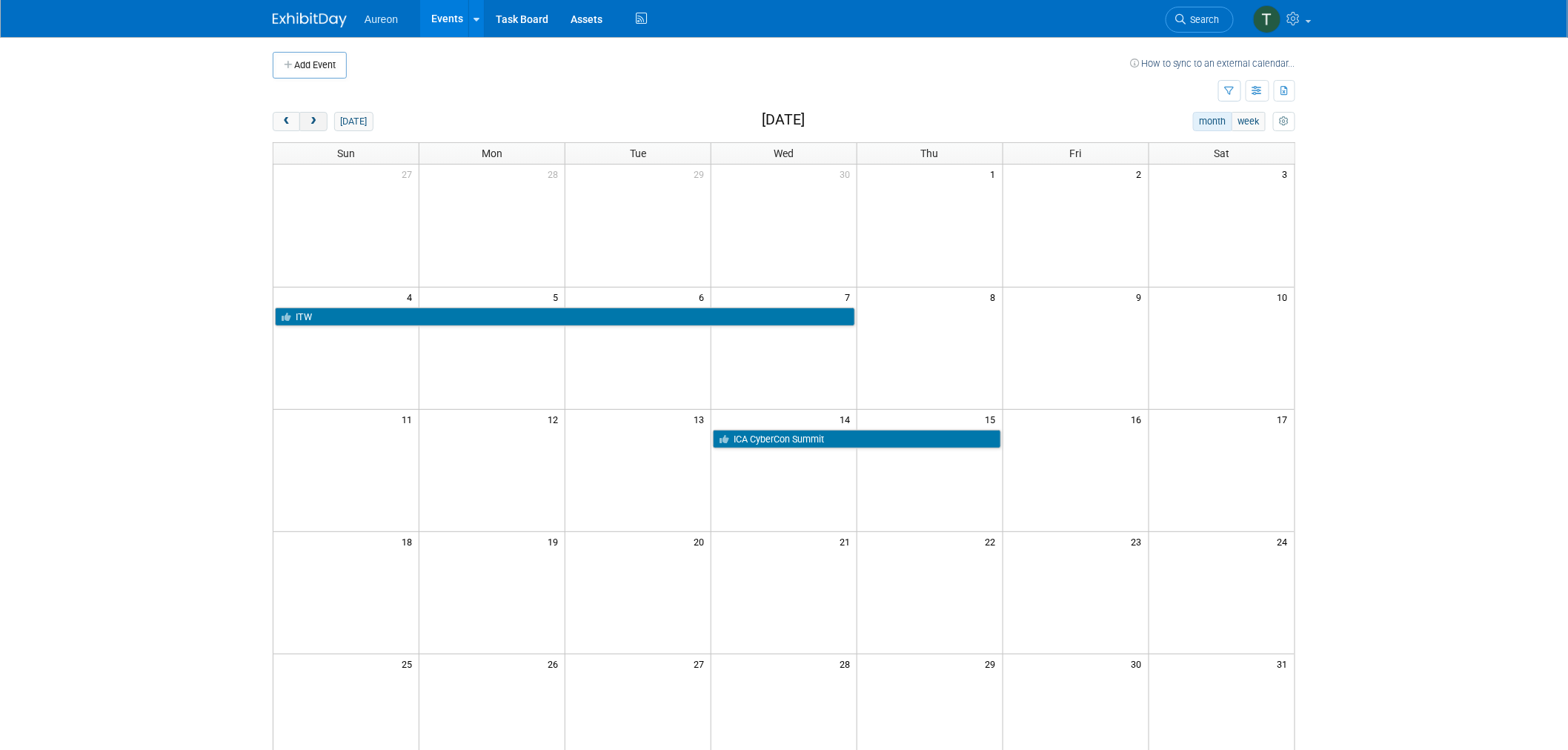
click at [308, 123] on span "next" at bounding box center [313, 122] width 11 height 10
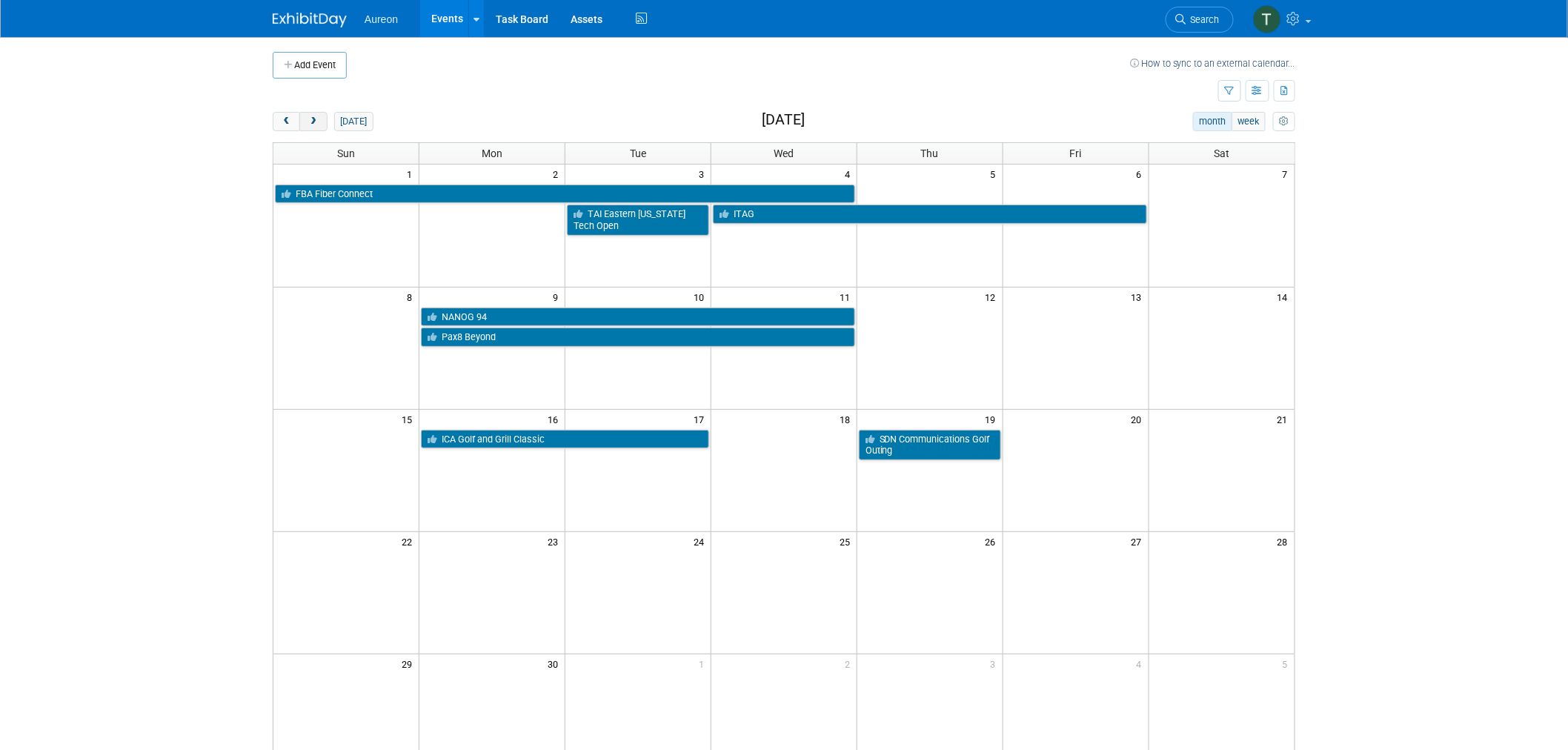
click at [308, 123] on span "next" at bounding box center [313, 122] width 11 height 10
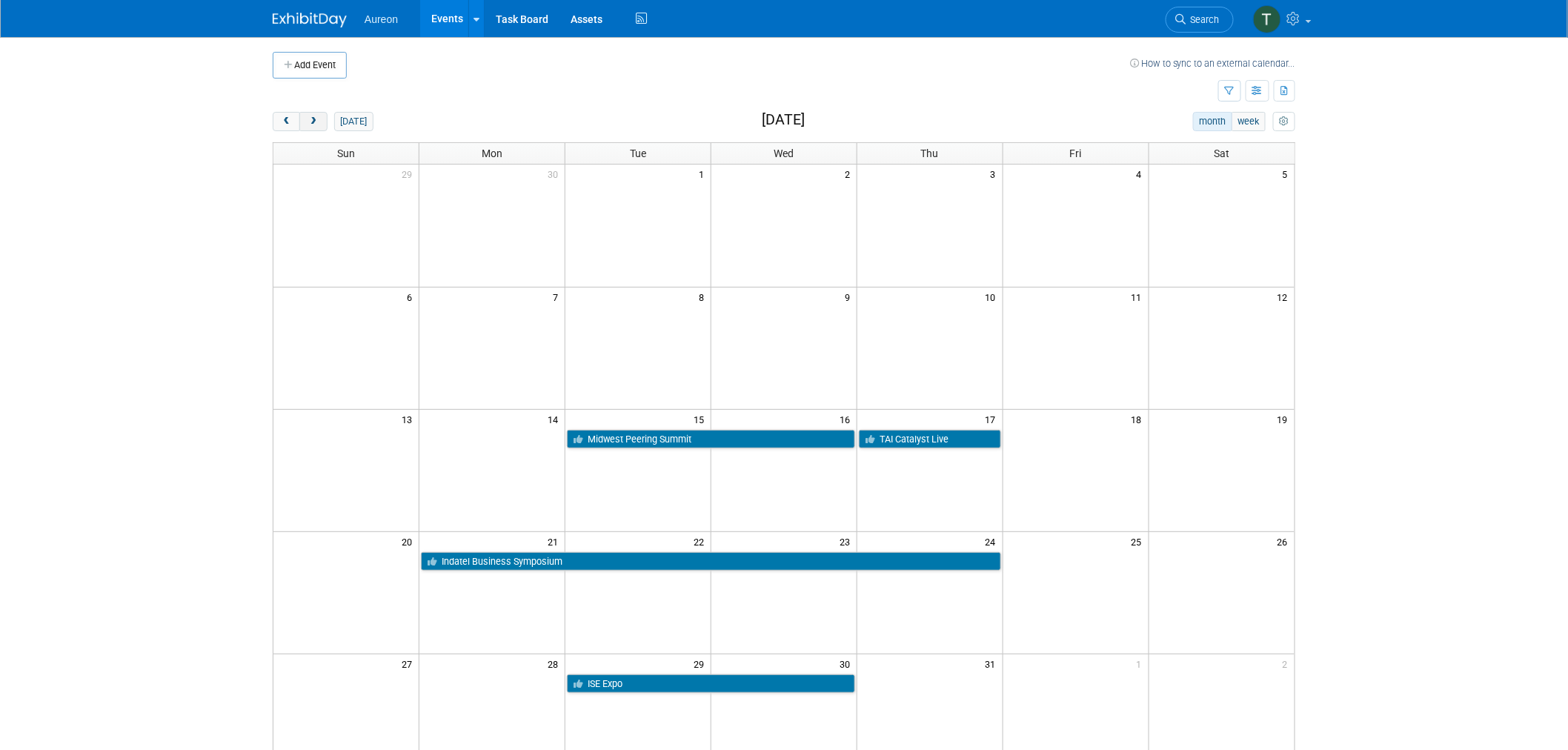
click at [308, 123] on span "next" at bounding box center [313, 122] width 11 height 10
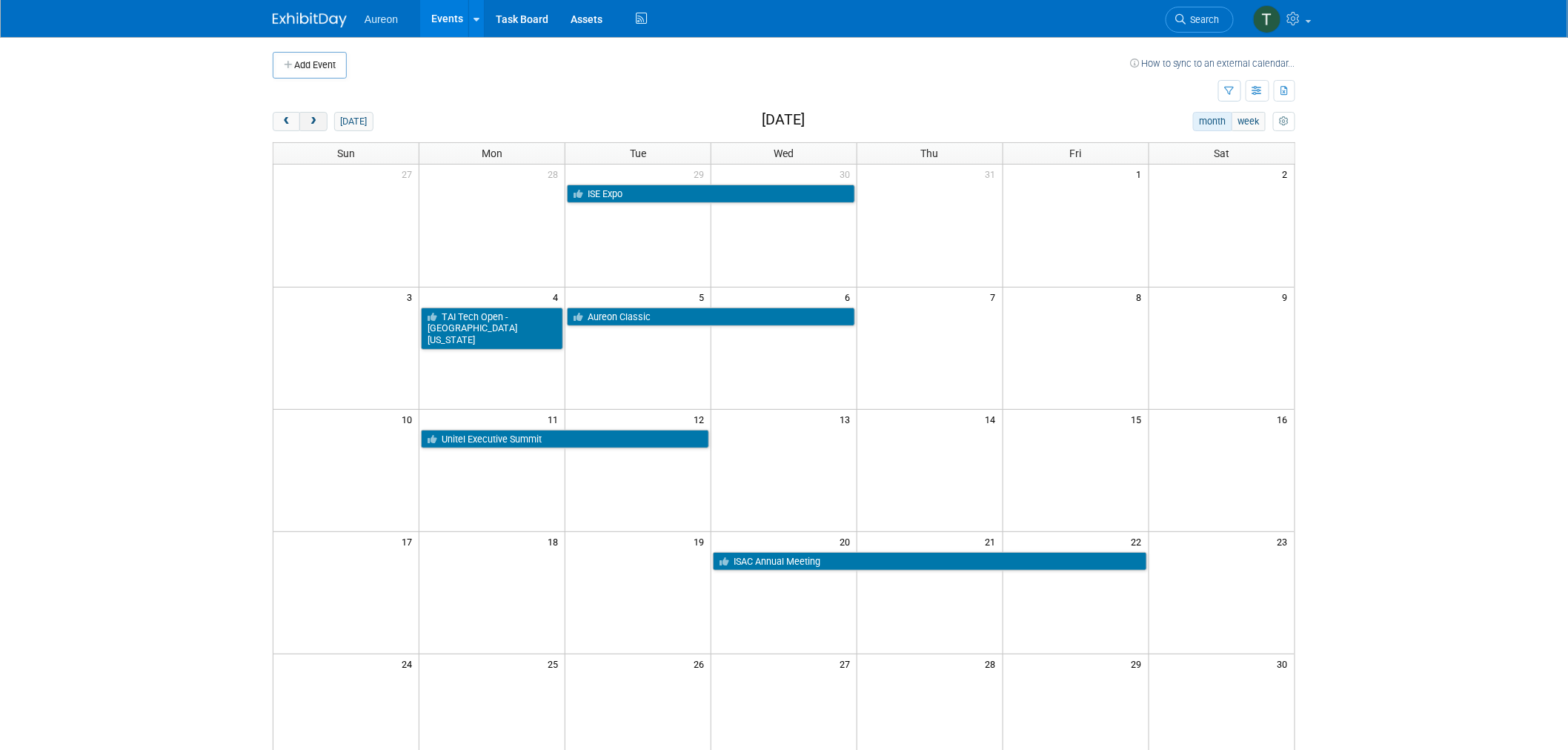
click at [317, 121] on span "next" at bounding box center [313, 122] width 11 height 10
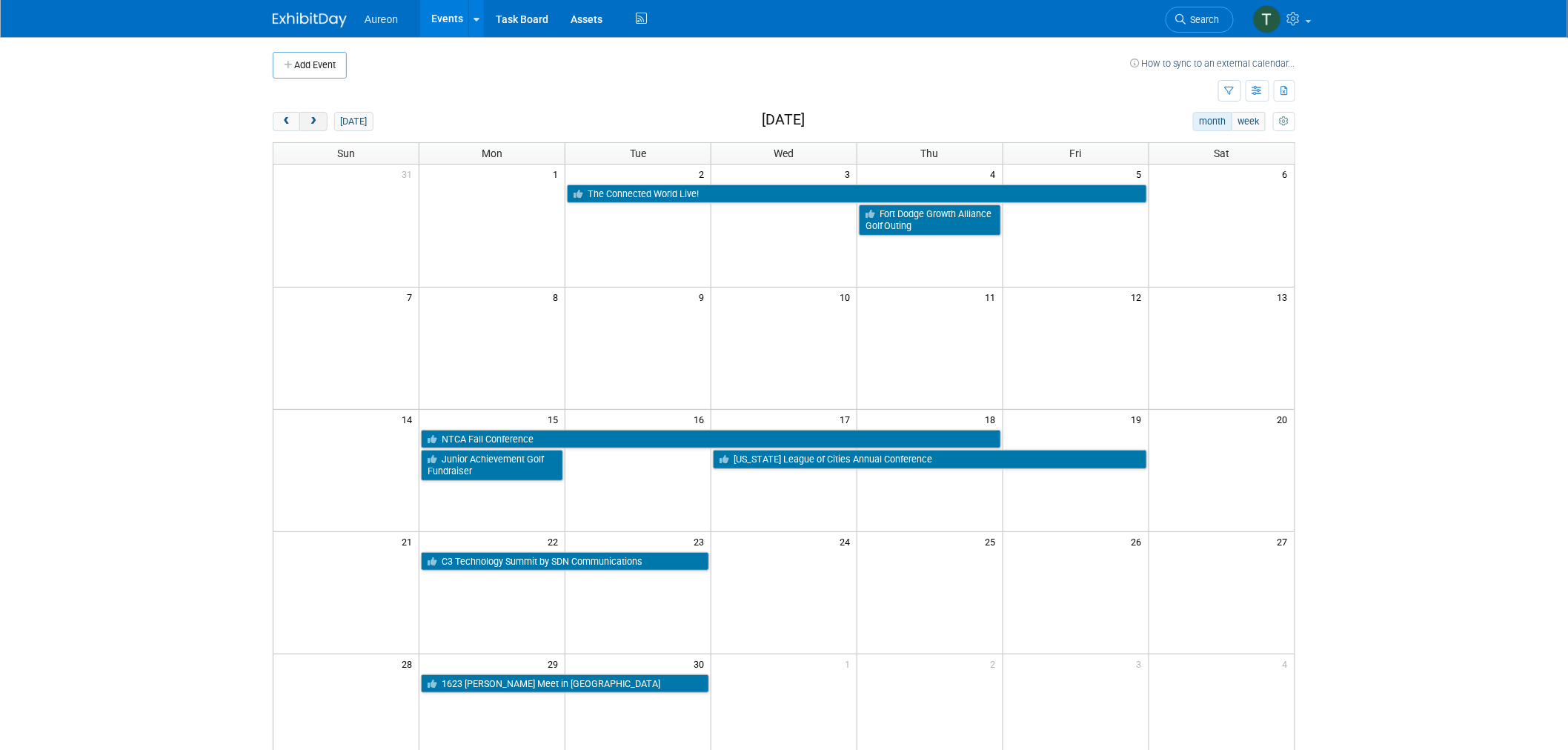
click at [317, 121] on span "next" at bounding box center [313, 122] width 11 height 10
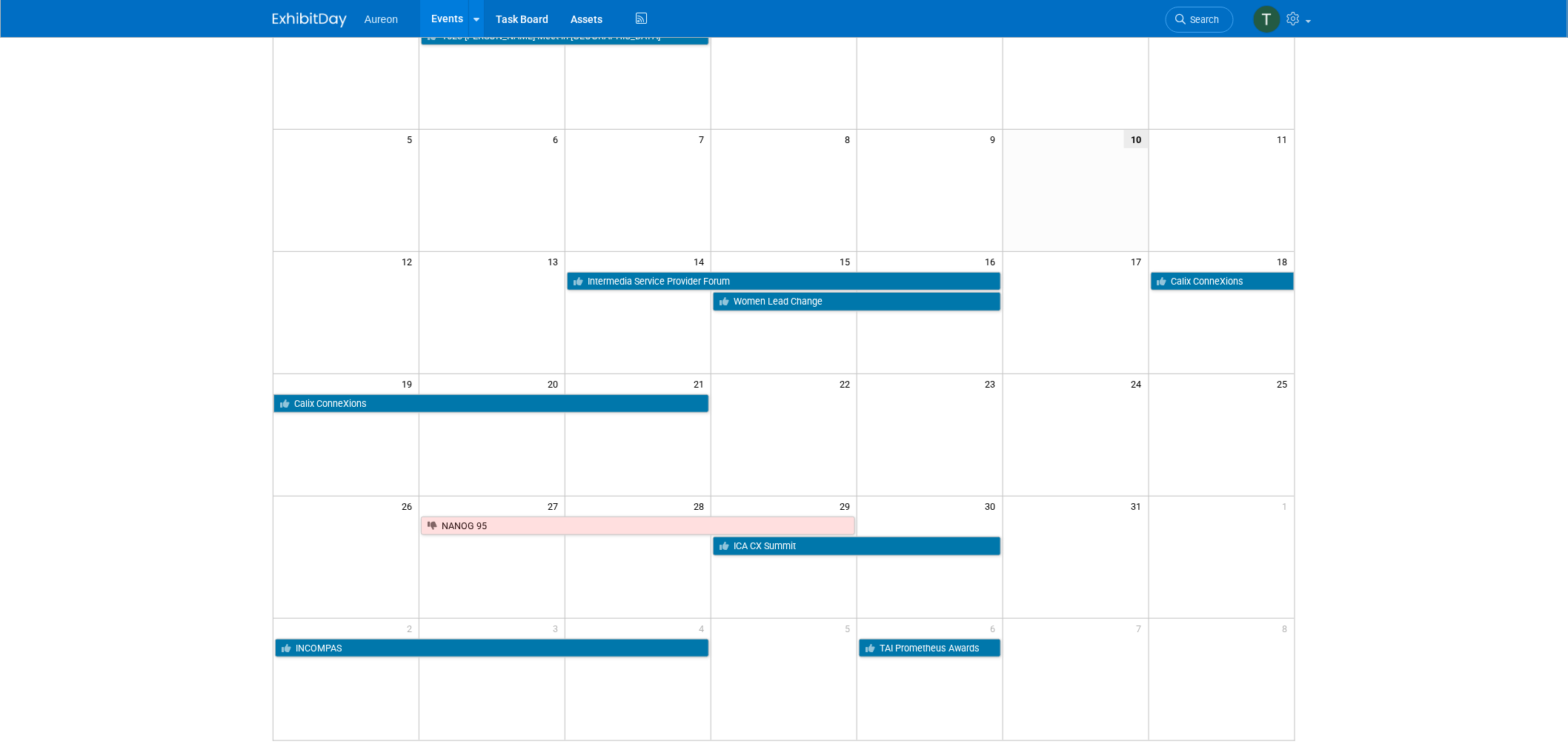
scroll to position [165, 0]
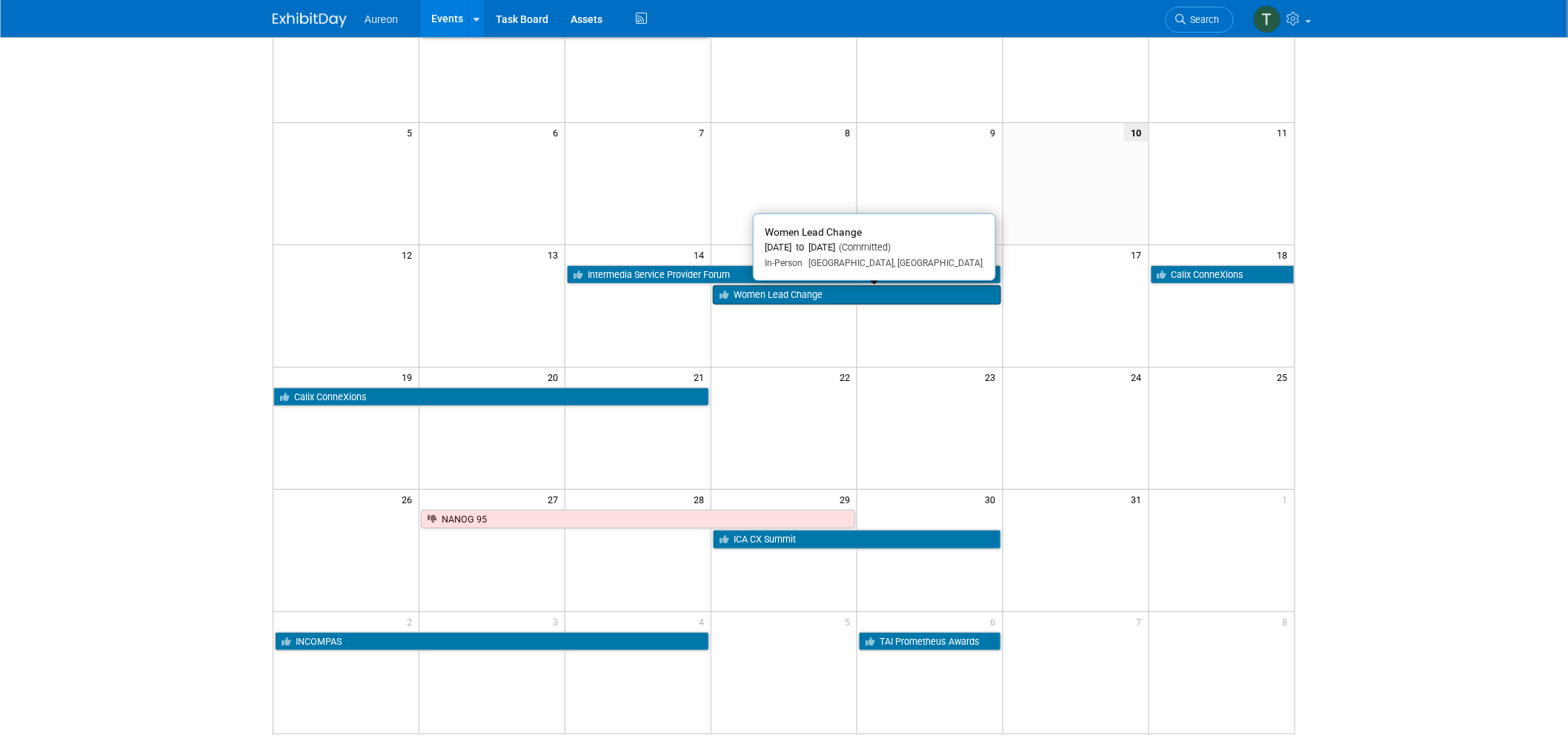
click at [822, 299] on link "Women Lead Change" at bounding box center [857, 294] width 288 height 19
